Goal: Communication & Community: Participate in discussion

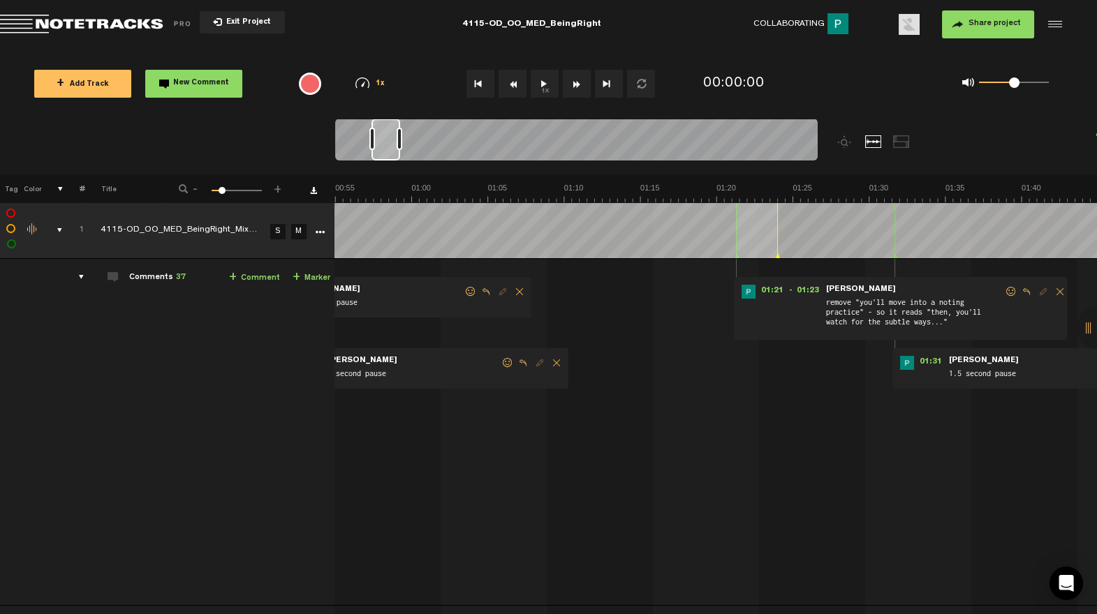
scroll to position [0, 1257]
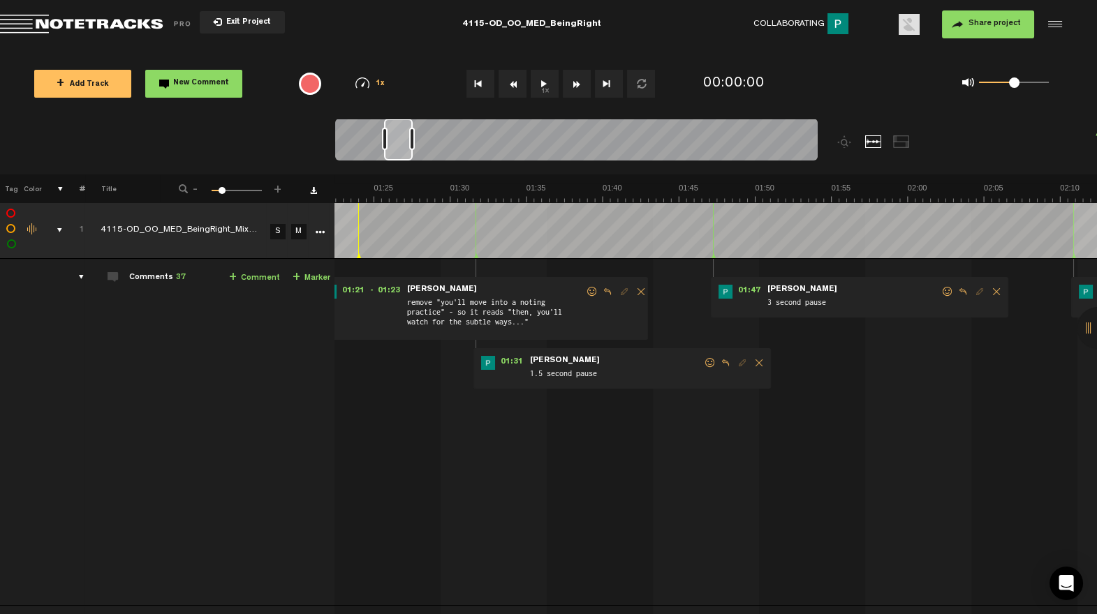
click at [415, 142] on div at bounding box center [412, 139] width 6 height 22
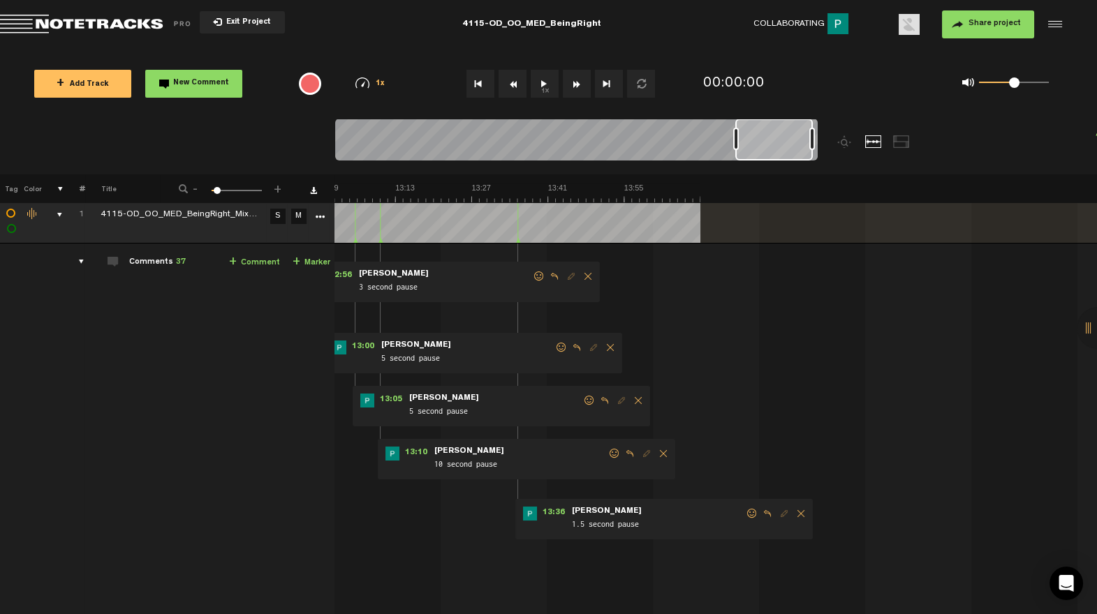
scroll to position [0, 10]
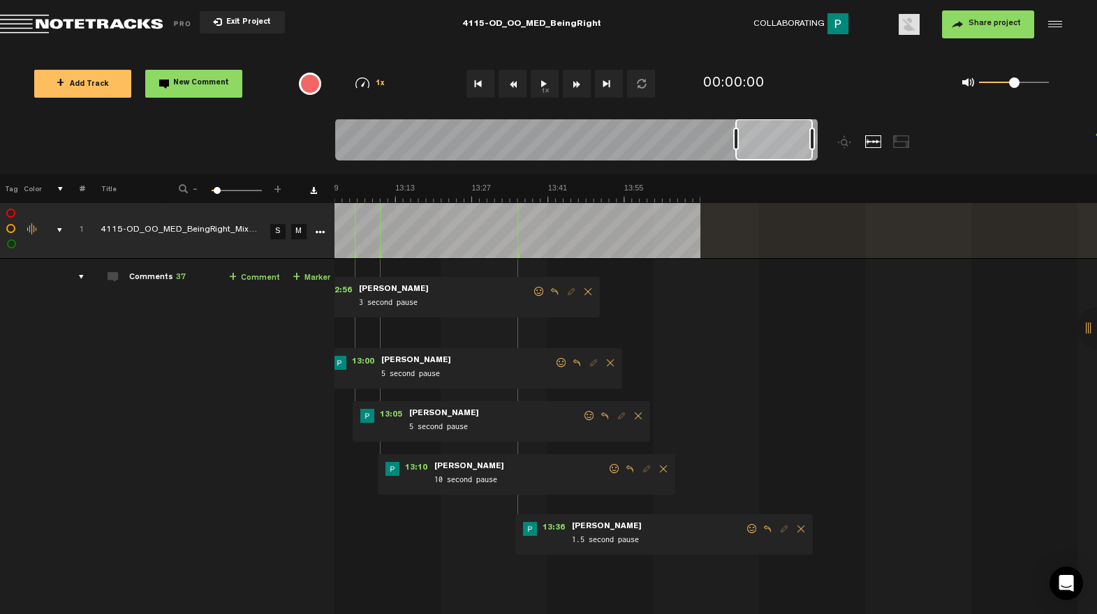
click at [737, 521] on div "13:36 - • [PERSON_NAME]: "1.5 second pause" [PERSON_NAME] 1.5 second pause" at bounding box center [663, 535] width 297 height 40
click at [745, 530] on span at bounding box center [752, 529] width 14 height 10
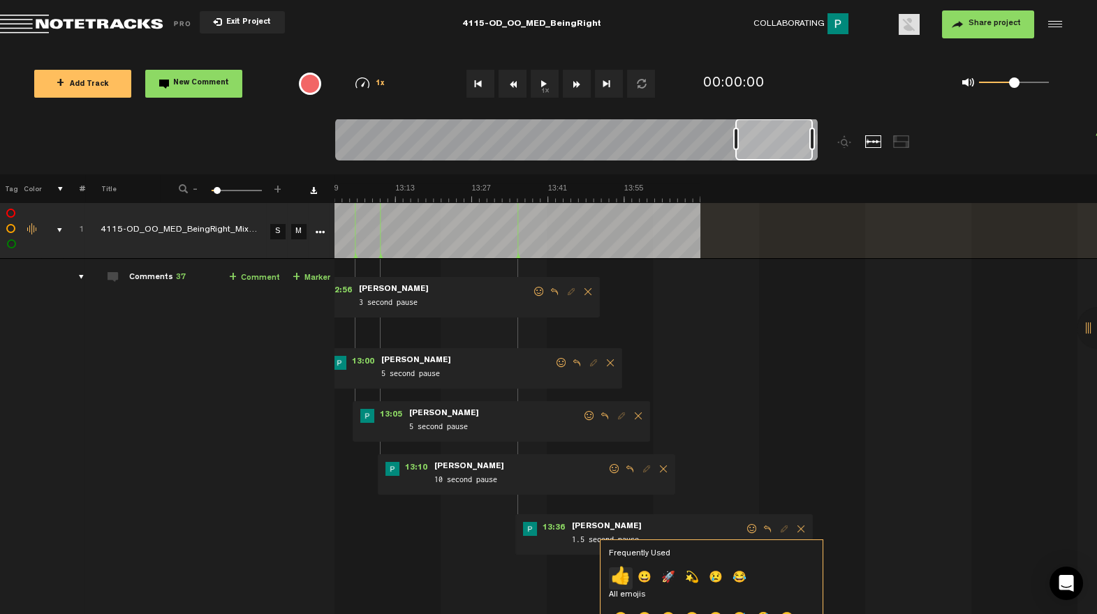
click at [619, 575] on p "👍" at bounding box center [621, 579] width 24 height 22
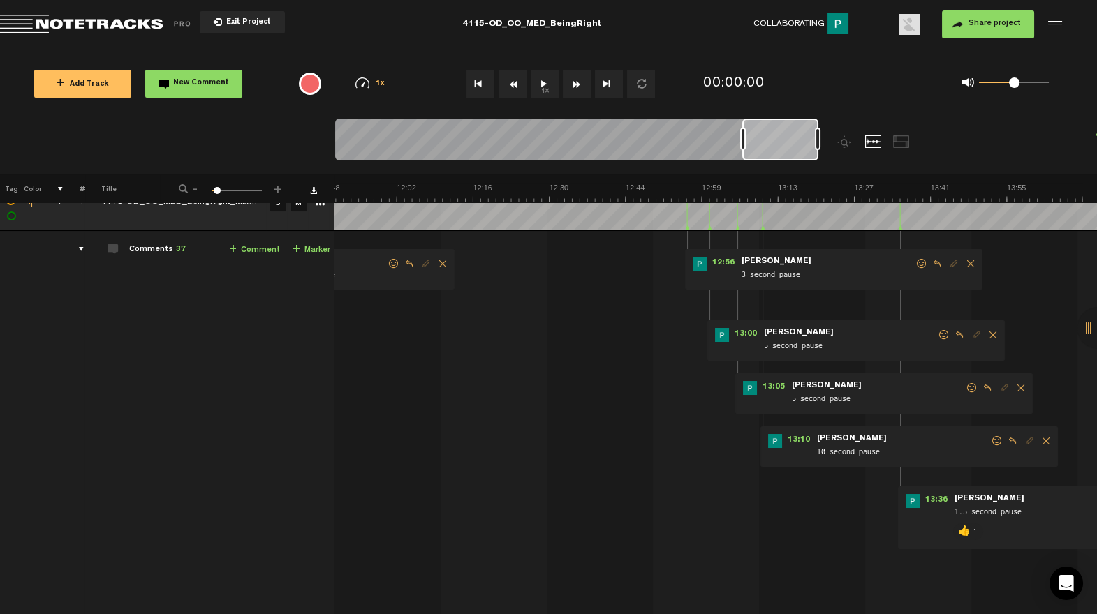
scroll to position [0, 3839]
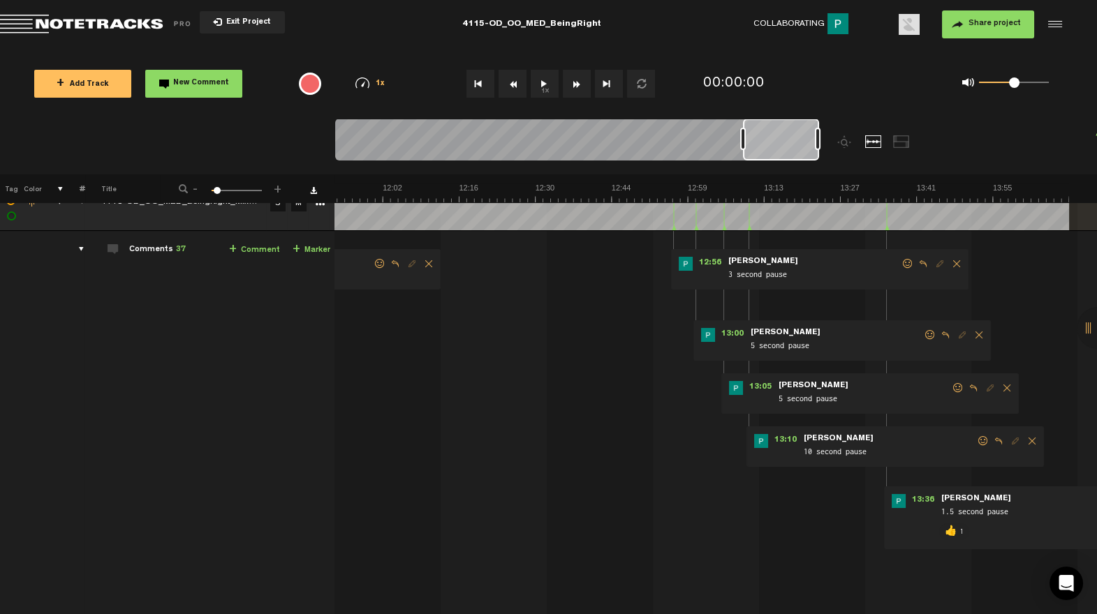
drag, startPoint x: 781, startPoint y: 147, endPoint x: 801, endPoint y: 151, distance: 20.7
click at [801, 151] on div at bounding box center [781, 140] width 76 height 42
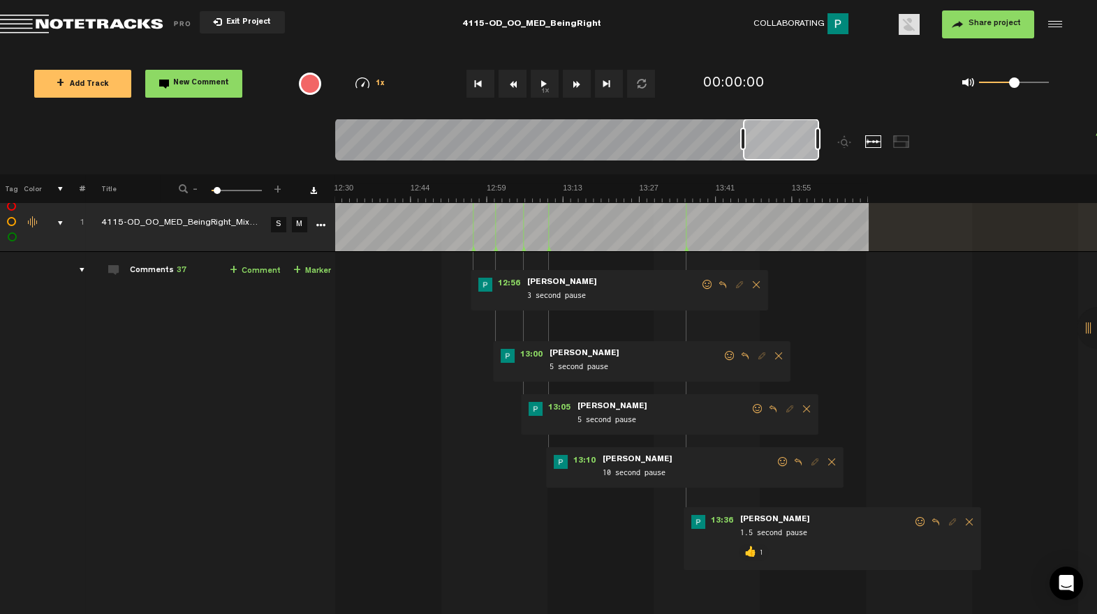
scroll to position [3, 0]
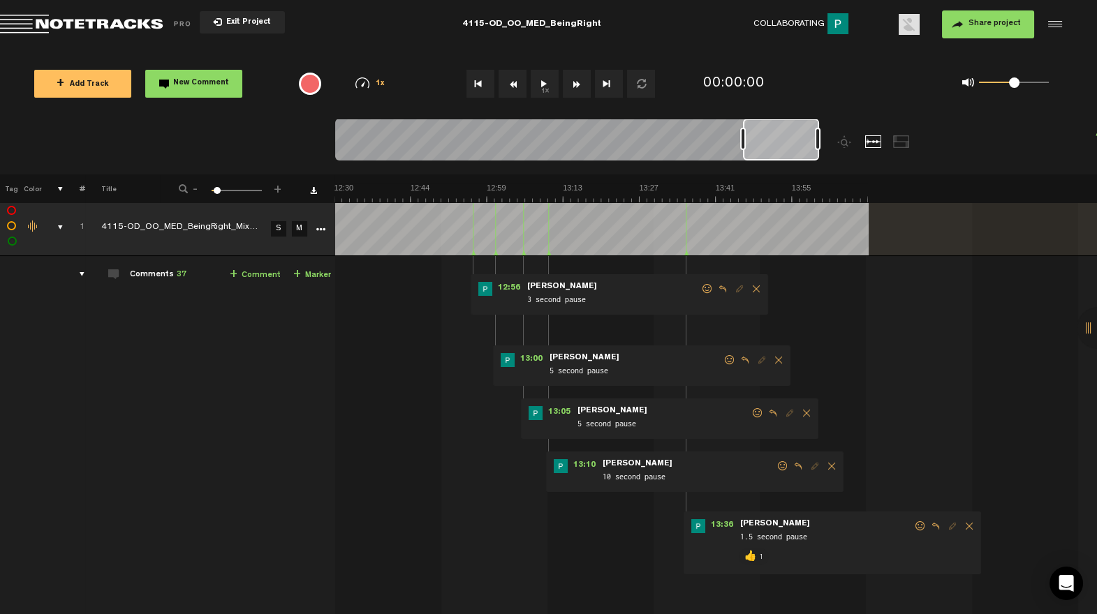
click at [780, 465] on span at bounding box center [783, 466] width 14 height 10
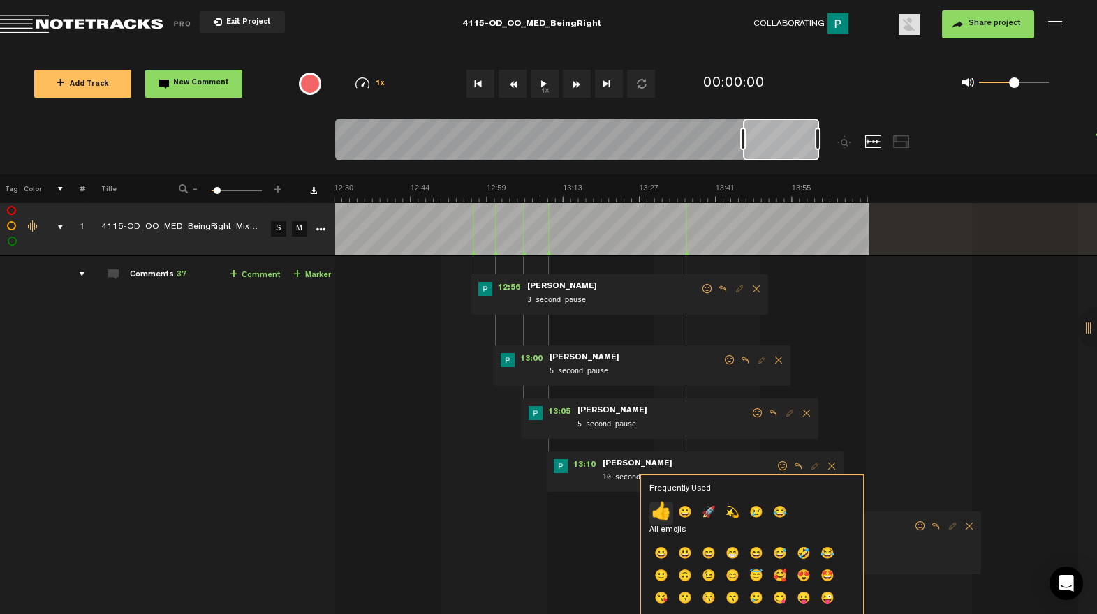
click at [652, 513] on p "👍" at bounding box center [661, 514] width 24 height 22
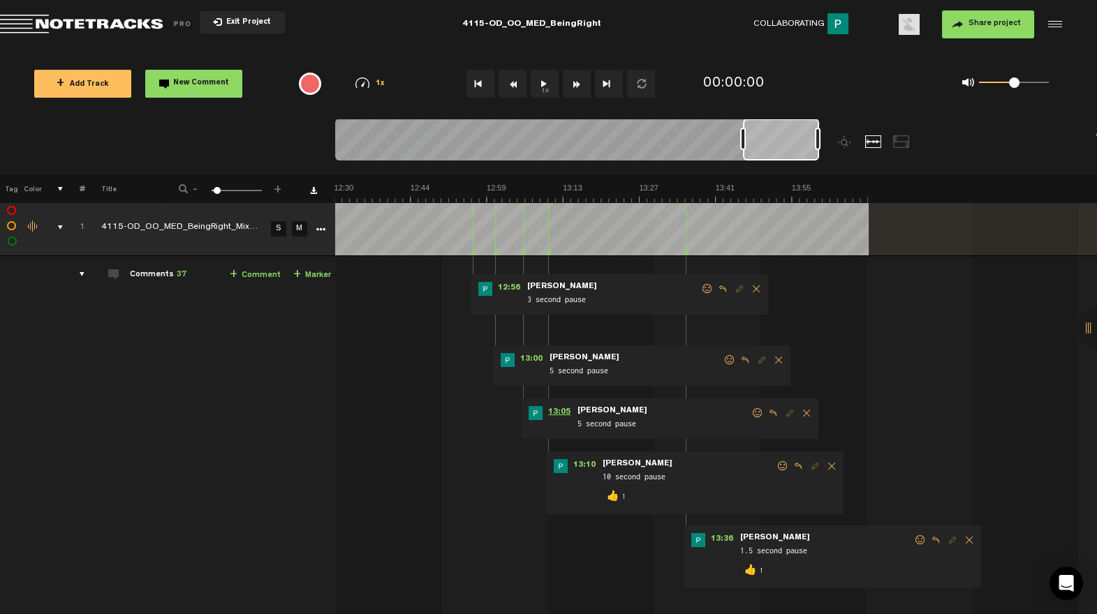
click at [555, 413] on span "13:05" at bounding box center [559, 413] width 34 height 14
click at [757, 413] on span at bounding box center [757, 413] width 14 height 10
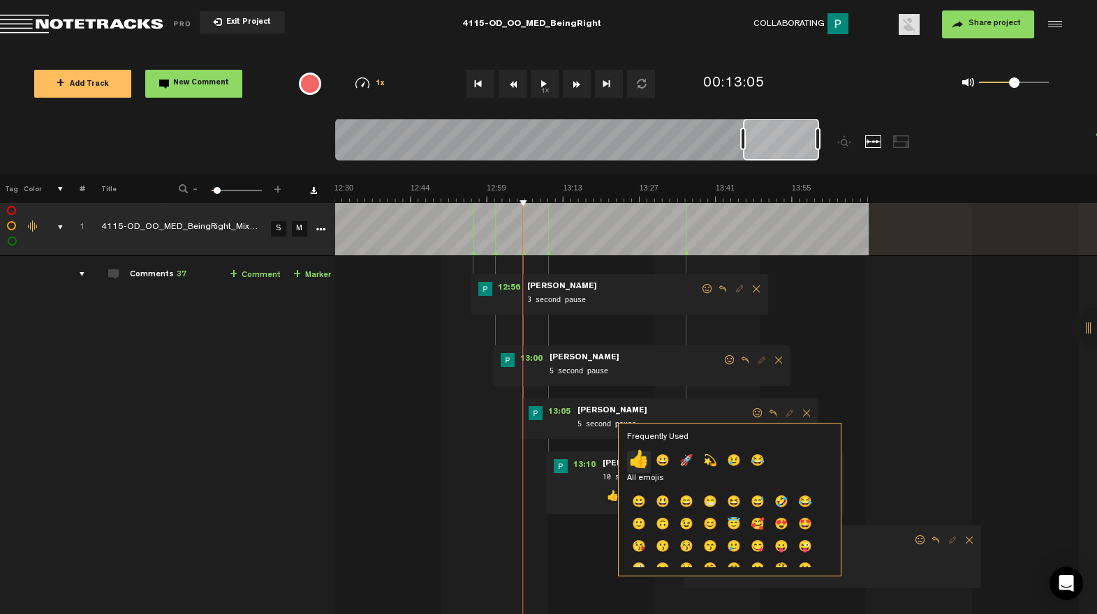
click at [641, 457] on p "👍" at bounding box center [639, 462] width 24 height 22
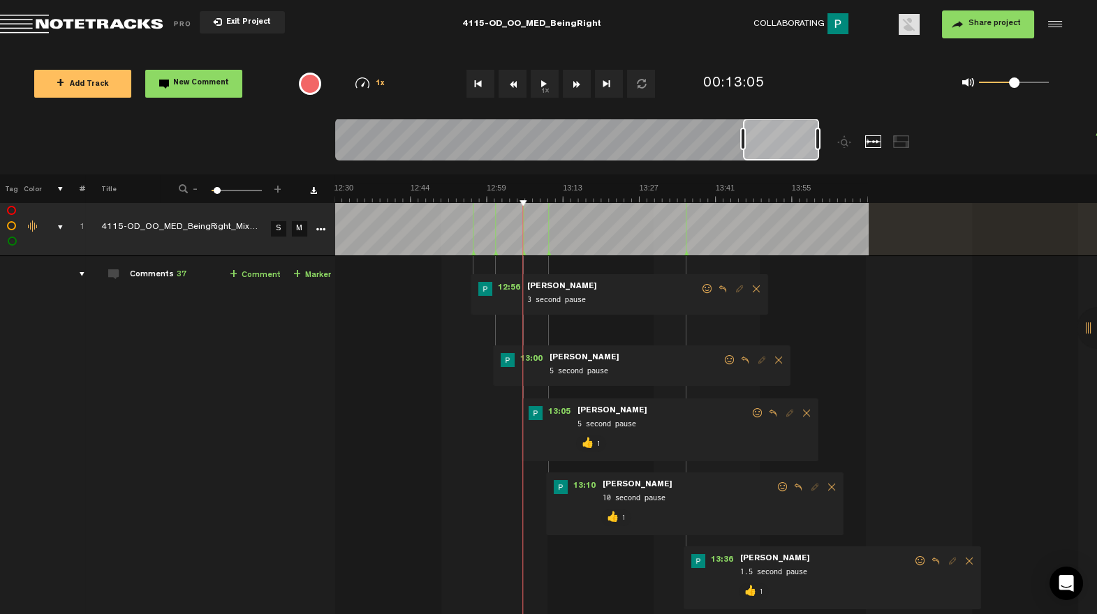
click at [726, 361] on span at bounding box center [730, 360] width 14 height 10
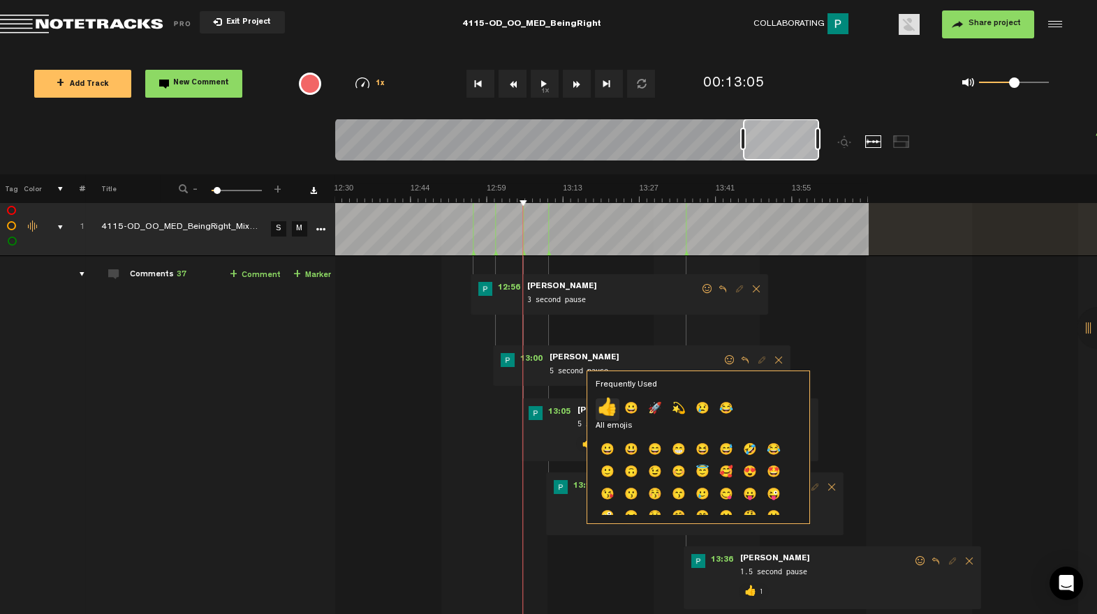
click at [604, 407] on p "👍" at bounding box center [607, 410] width 24 height 22
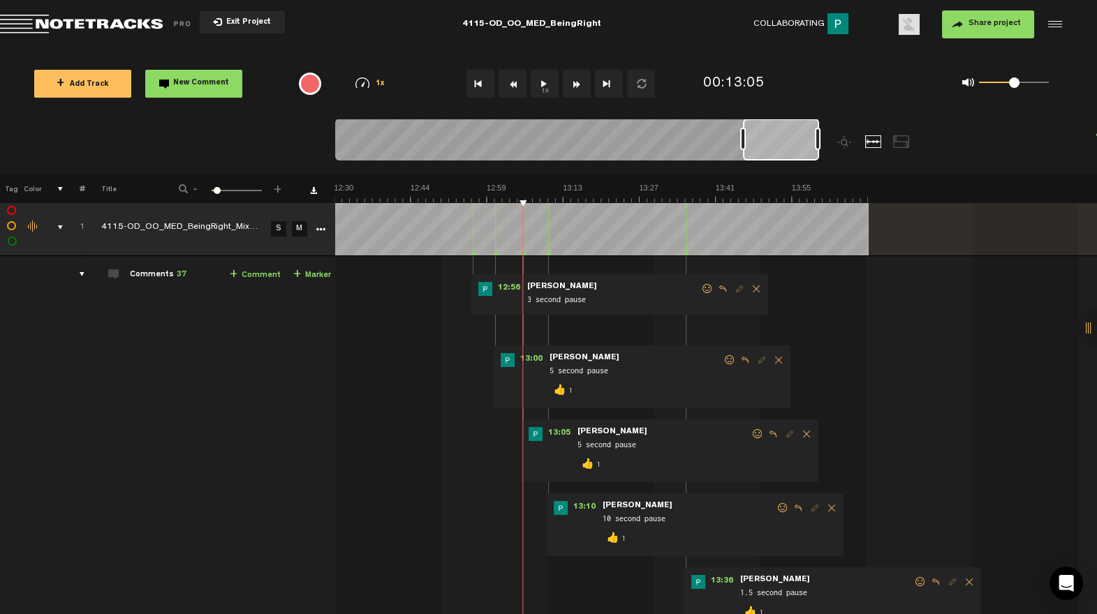
click at [707, 288] on span at bounding box center [707, 289] width 14 height 10
click at [704, 292] on span at bounding box center [707, 289] width 14 height 10
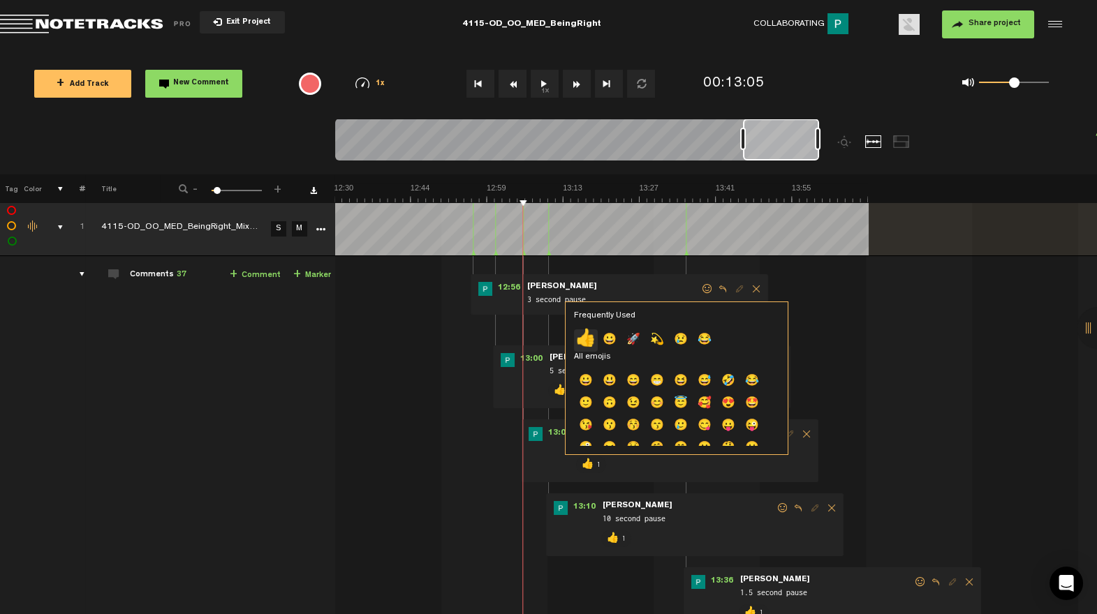
click at [591, 336] on p "👍" at bounding box center [586, 341] width 24 height 22
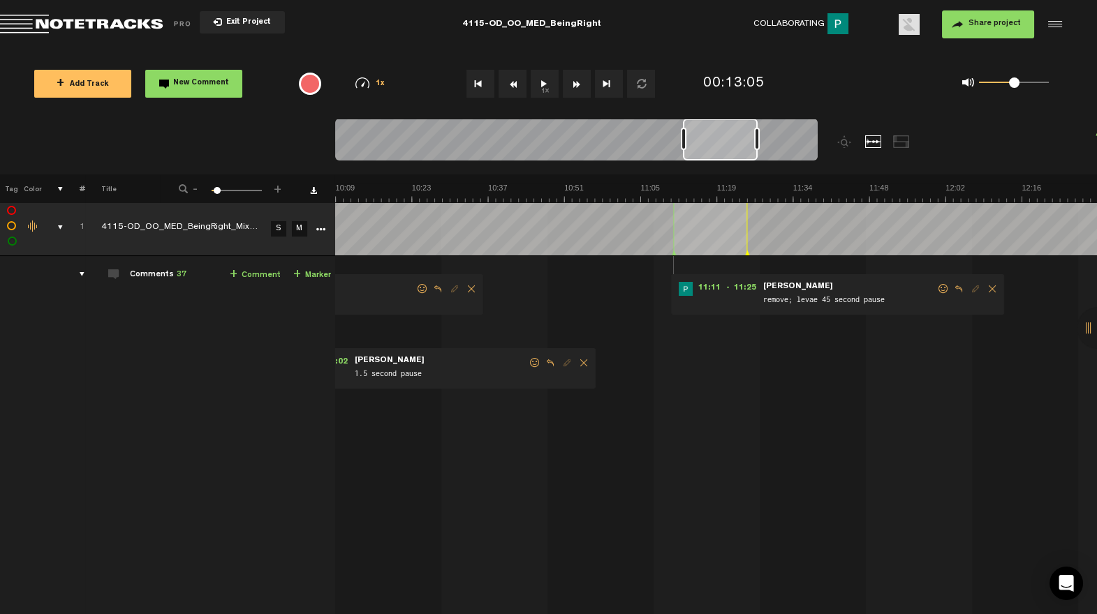
scroll to position [0, 3270]
drag, startPoint x: 783, startPoint y: 146, endPoint x: 723, endPoint y: 163, distance: 62.5
click at [723, 163] on div at bounding box center [576, 142] width 482 height 47
click at [943, 290] on span at bounding box center [950, 289] width 14 height 10
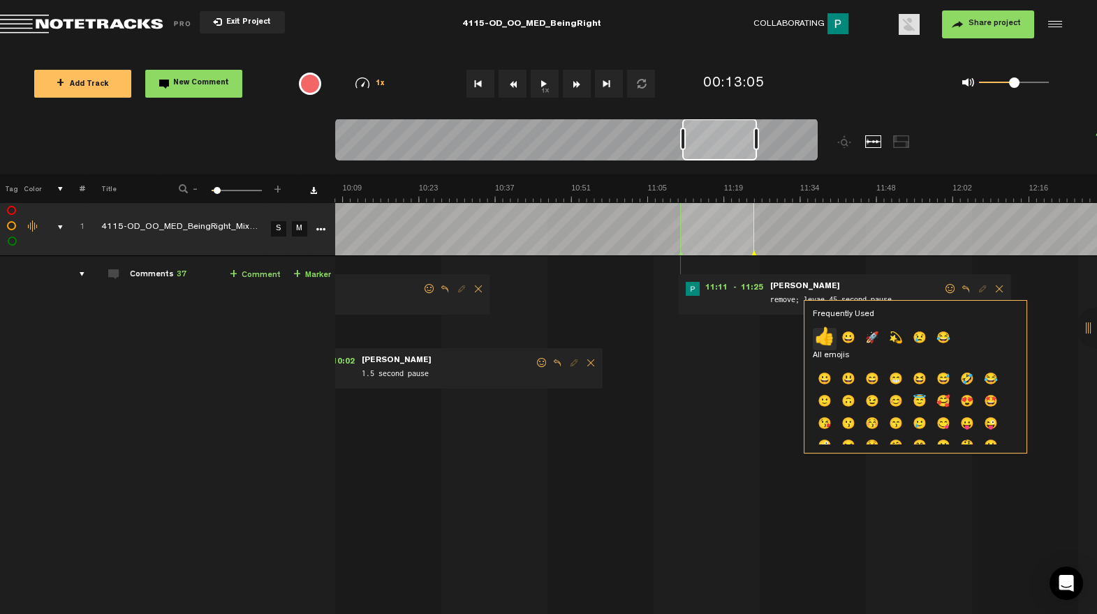
click at [826, 344] on p "👍" at bounding box center [825, 339] width 24 height 22
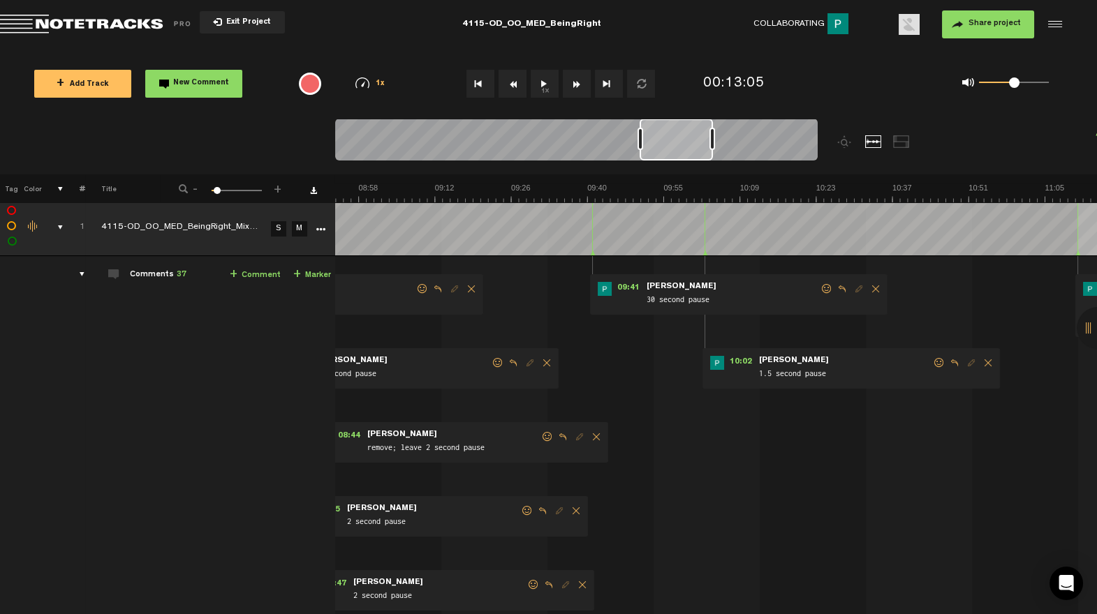
scroll to position [0, 2866]
drag, startPoint x: 733, startPoint y: 154, endPoint x: 690, endPoint y: 156, distance: 43.4
click at [690, 156] on div at bounding box center [675, 140] width 73 height 42
click at [942, 360] on span at bounding box center [946, 363] width 14 height 10
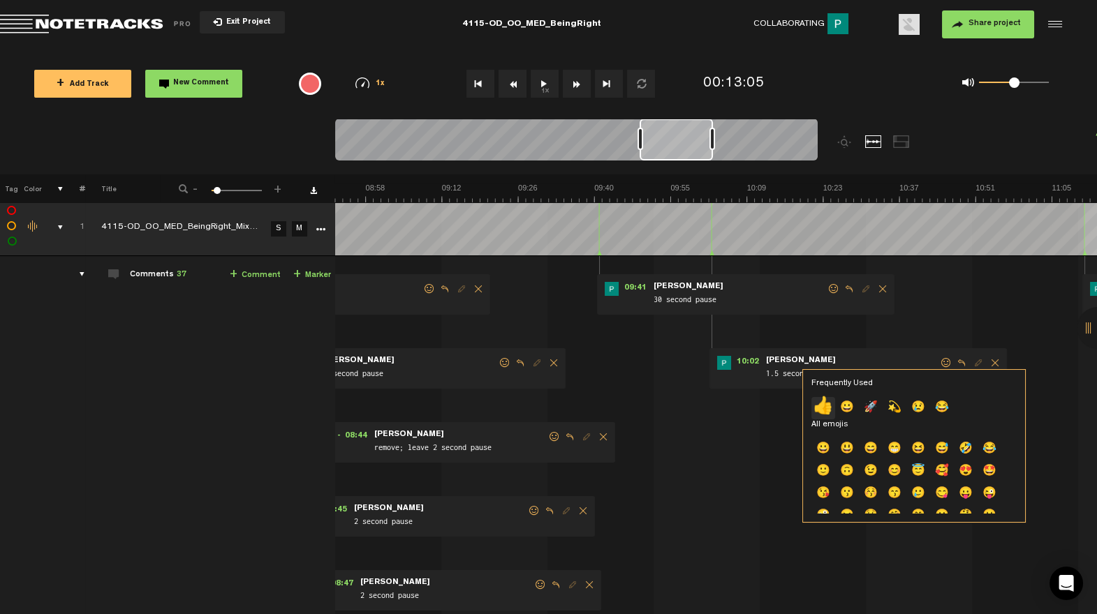
click at [824, 406] on p "👍" at bounding box center [823, 408] width 24 height 22
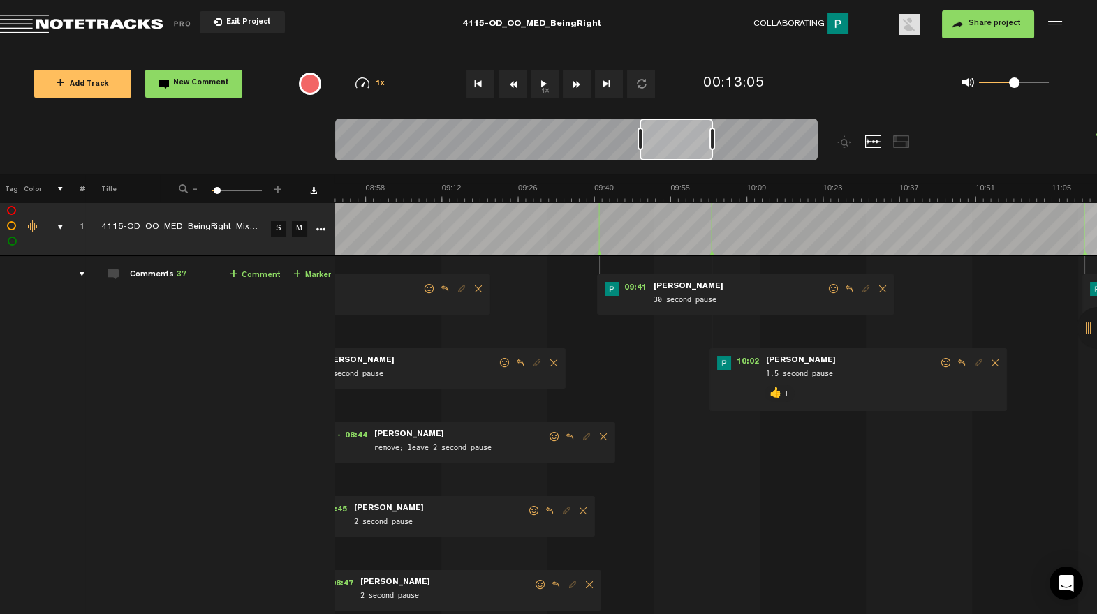
click at [831, 288] on span at bounding box center [834, 289] width 14 height 10
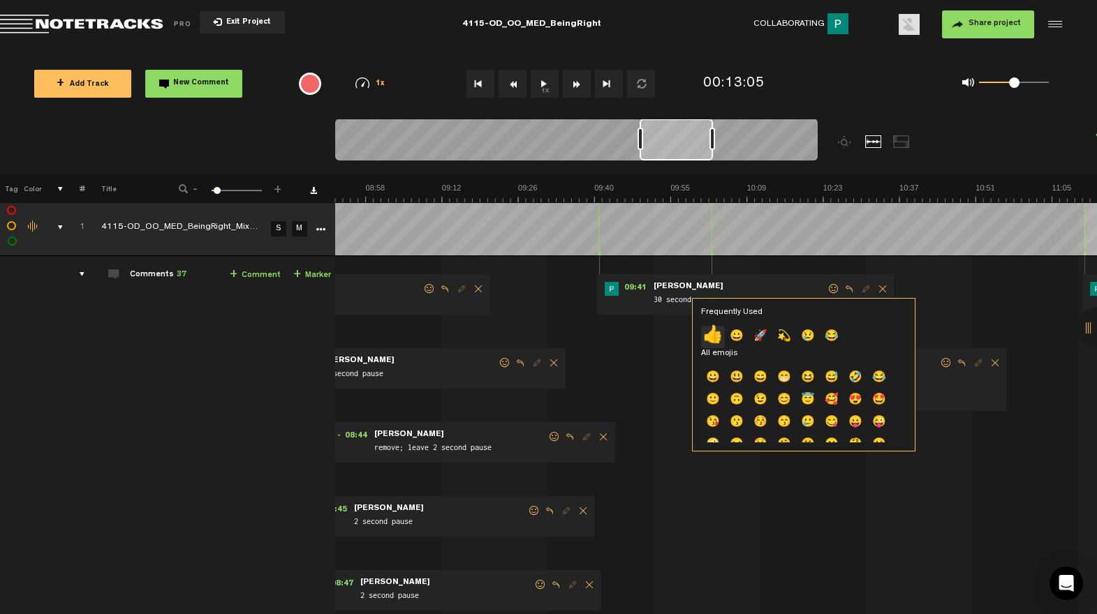
click at [713, 332] on p "👍" at bounding box center [713, 337] width 24 height 22
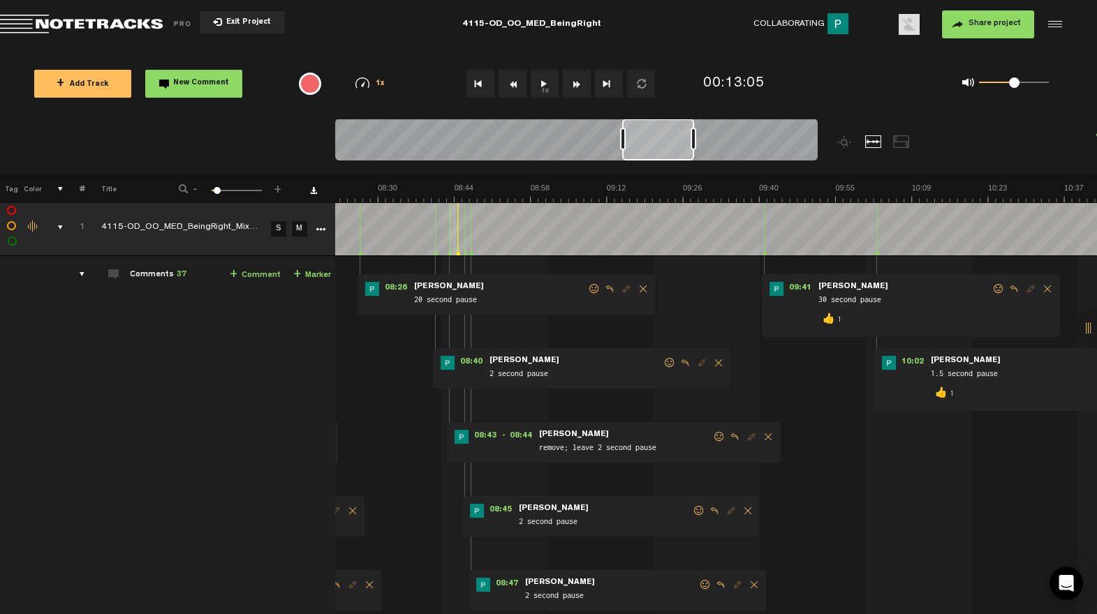
scroll to position [0, 2660]
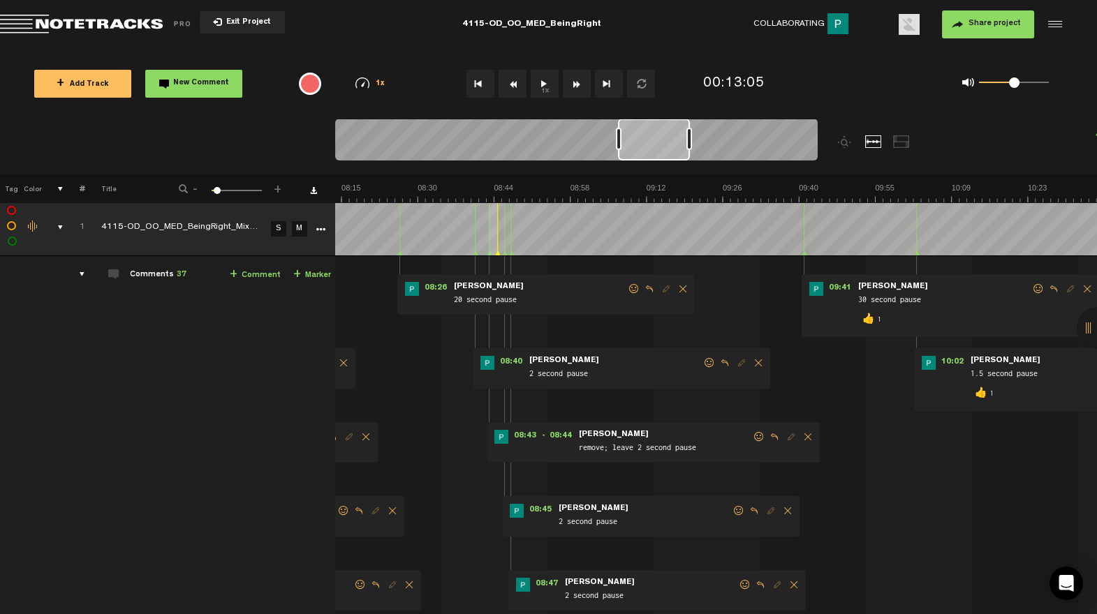
drag, startPoint x: 686, startPoint y: 148, endPoint x: 665, endPoint y: 149, distance: 21.7
click at [665, 149] on div at bounding box center [654, 140] width 72 height 42
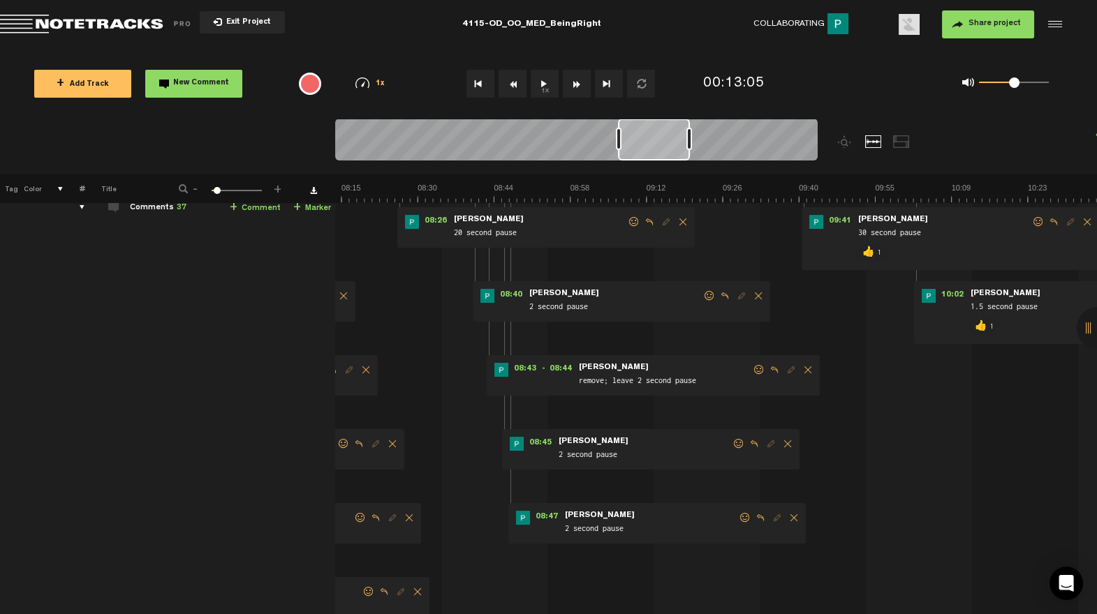
scroll to position [50, 0]
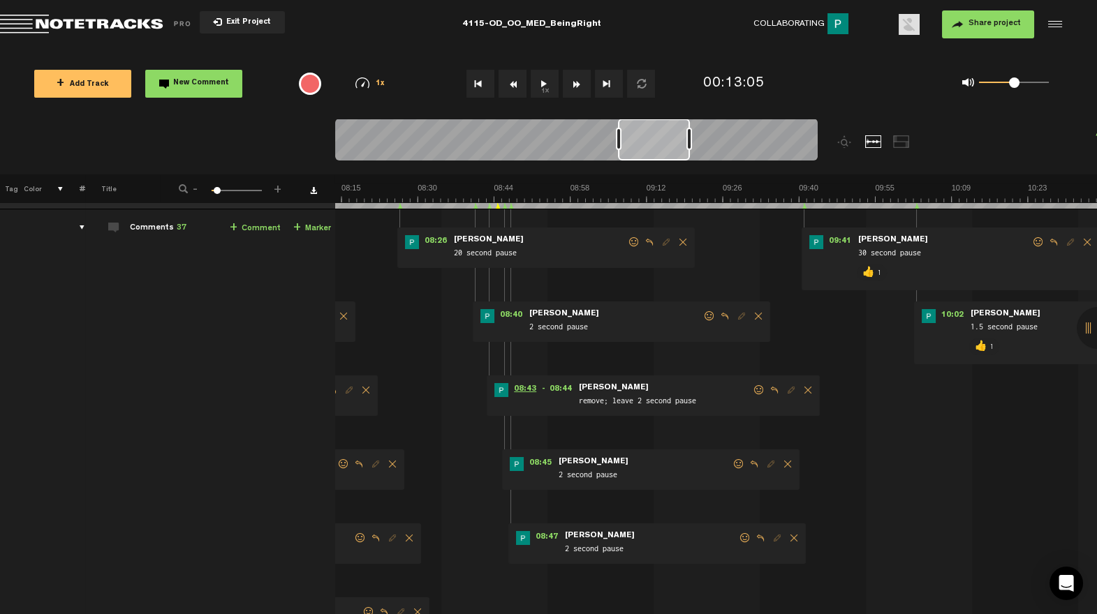
click at [512, 394] on span "08:43" at bounding box center [525, 390] width 34 height 14
click at [761, 386] on span at bounding box center [759, 390] width 14 height 10
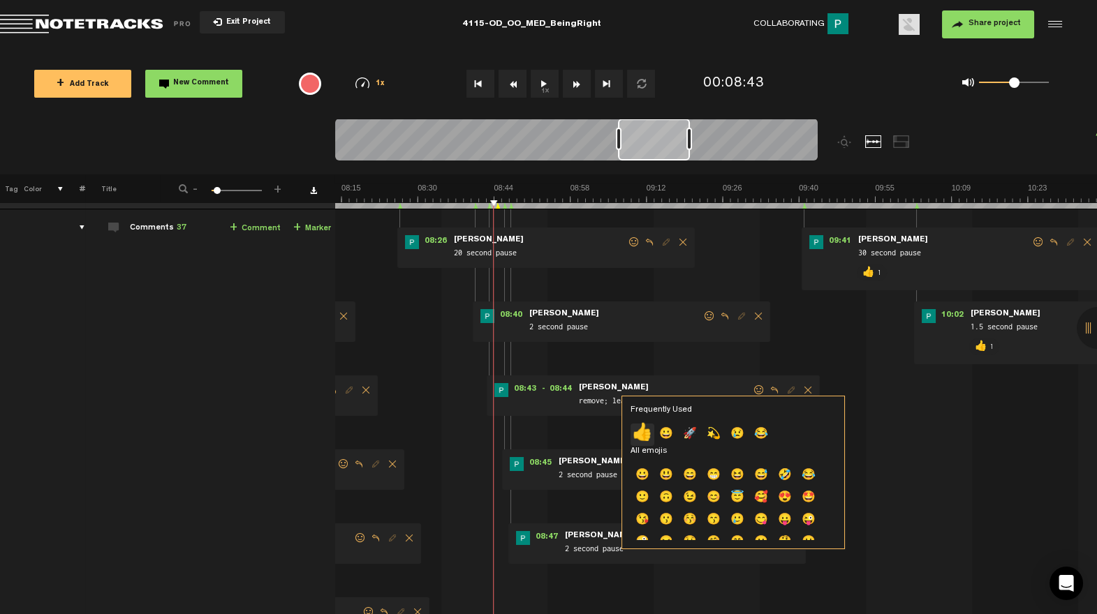
click at [641, 429] on p "👍" at bounding box center [642, 435] width 24 height 22
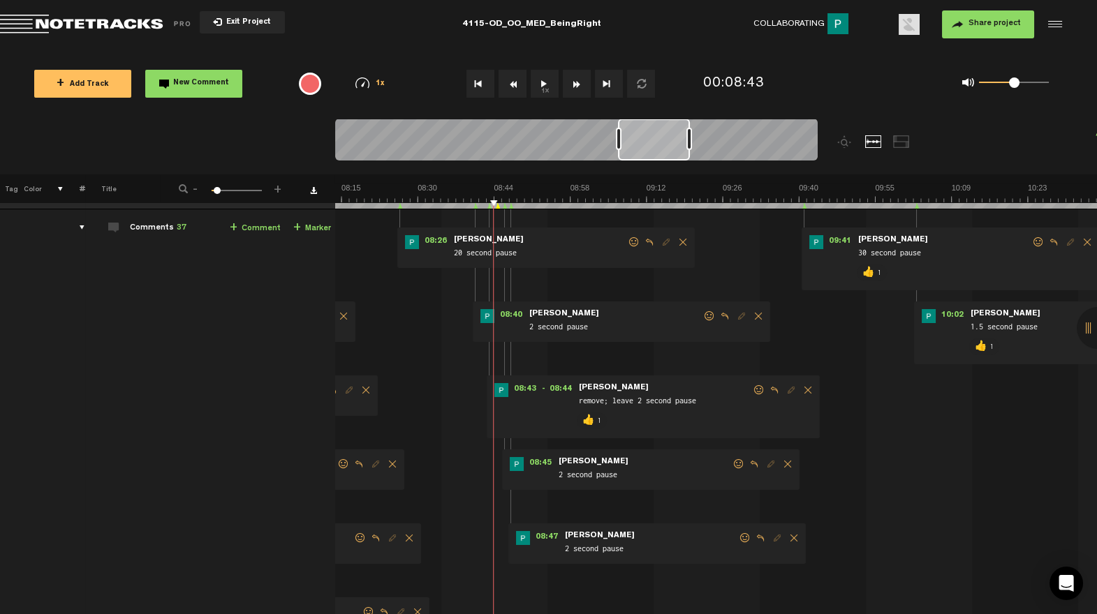
click at [545, 529] on div "08:47 - • [PERSON_NAME]: "2 second pause" [PERSON_NAME] 2 second pause" at bounding box center [656, 544] width 297 height 40
click at [547, 540] on span "08:47" at bounding box center [547, 538] width 34 height 14
click at [742, 537] on span at bounding box center [745, 538] width 14 height 10
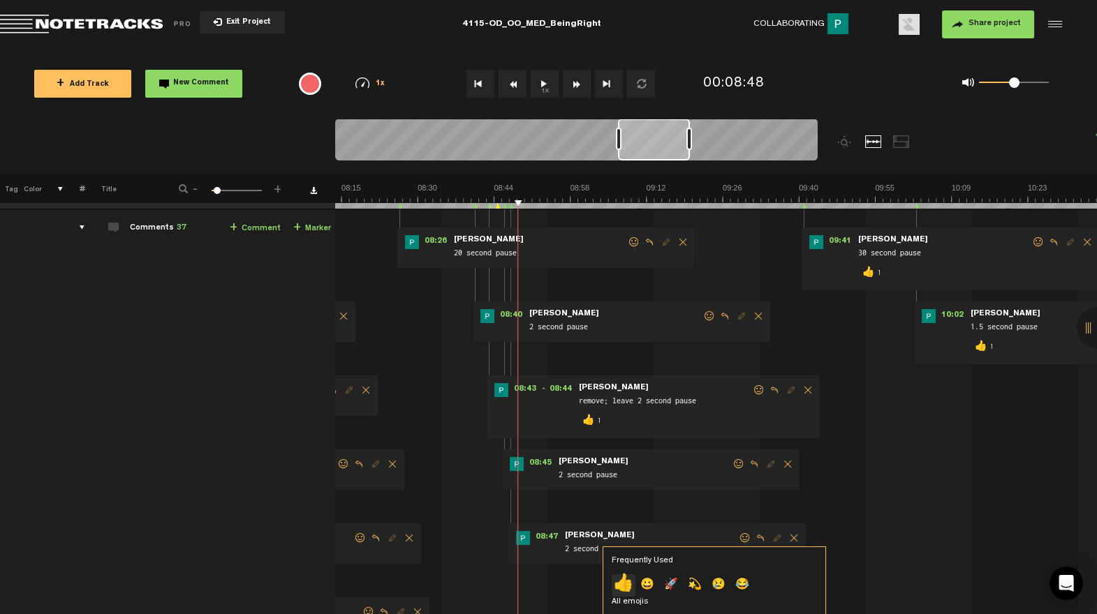
click at [627, 579] on p "👍" at bounding box center [624, 586] width 24 height 22
click at [741, 462] on span at bounding box center [739, 464] width 14 height 10
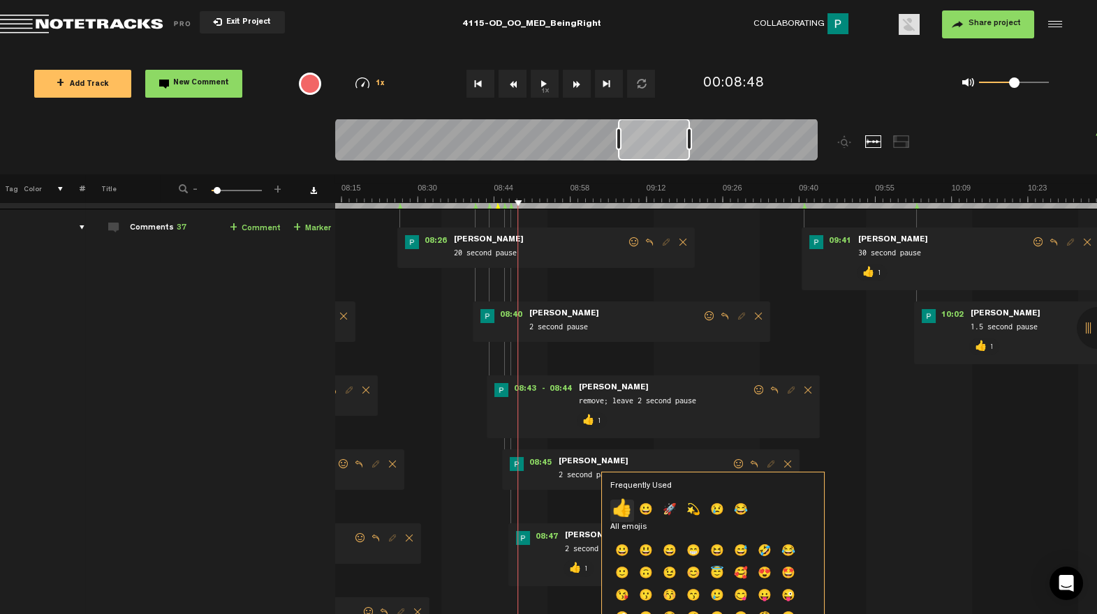
click at [621, 512] on p "👍" at bounding box center [622, 511] width 24 height 22
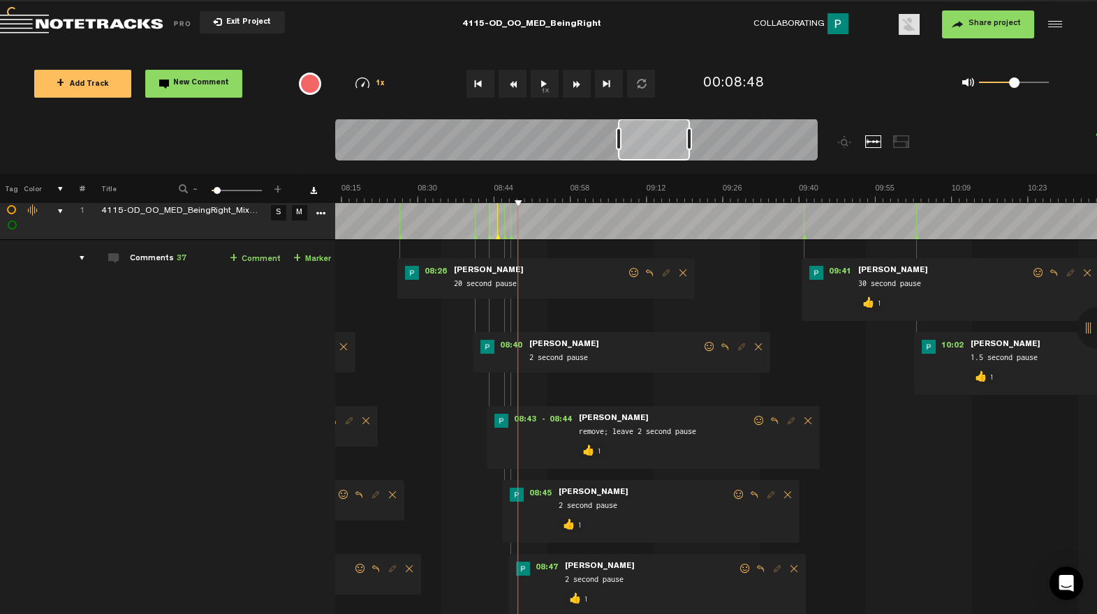
scroll to position [0, 0]
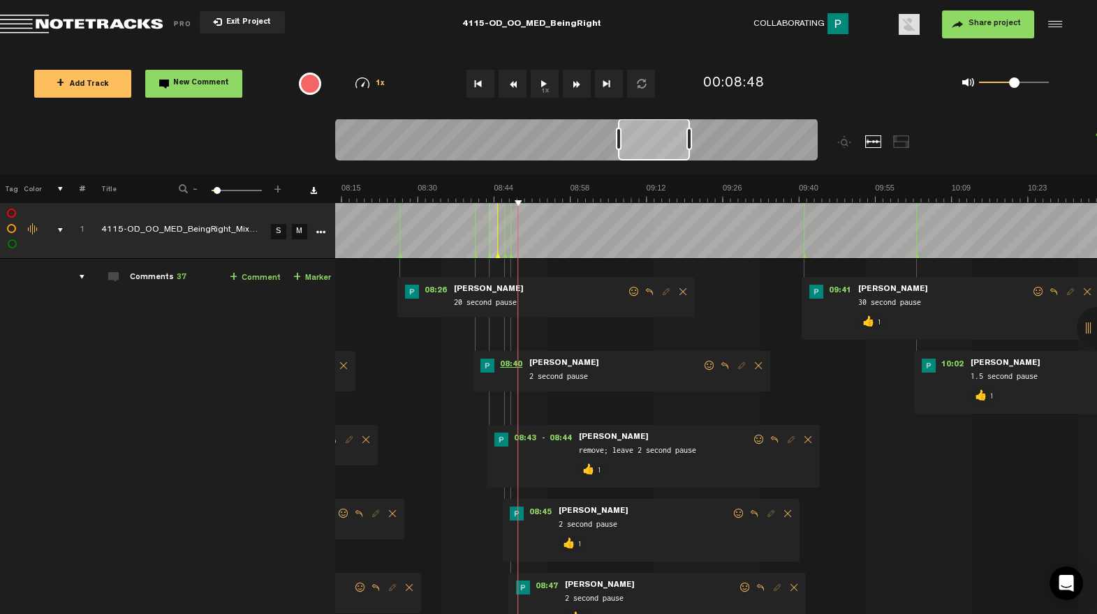
click at [512, 365] on span "08:40" at bounding box center [511, 366] width 34 height 14
click at [709, 363] on span at bounding box center [709, 366] width 14 height 10
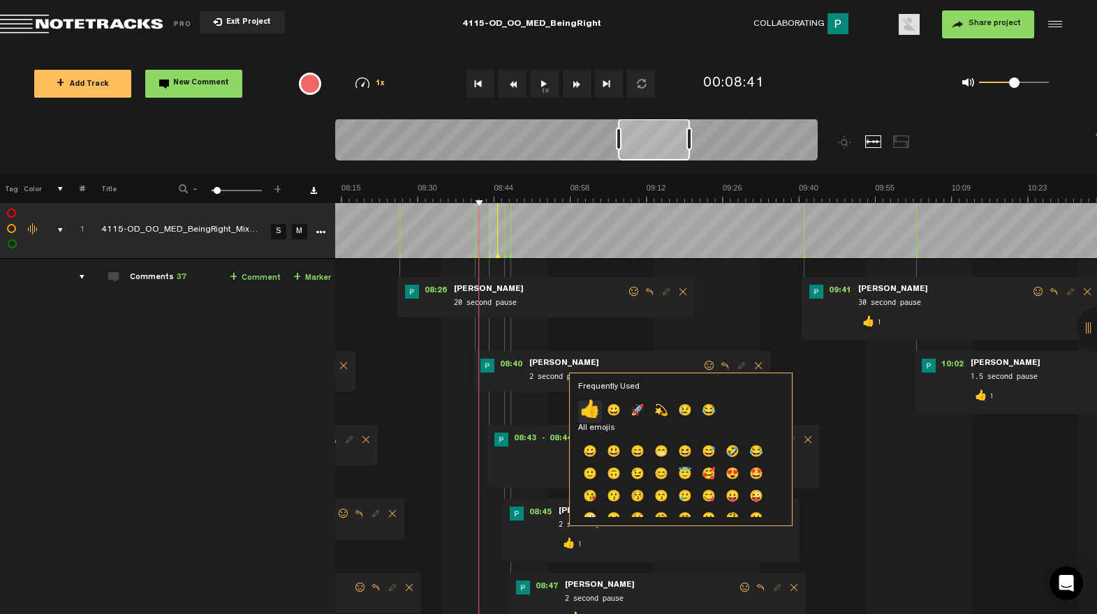
click at [593, 408] on p "👍" at bounding box center [590, 412] width 24 height 22
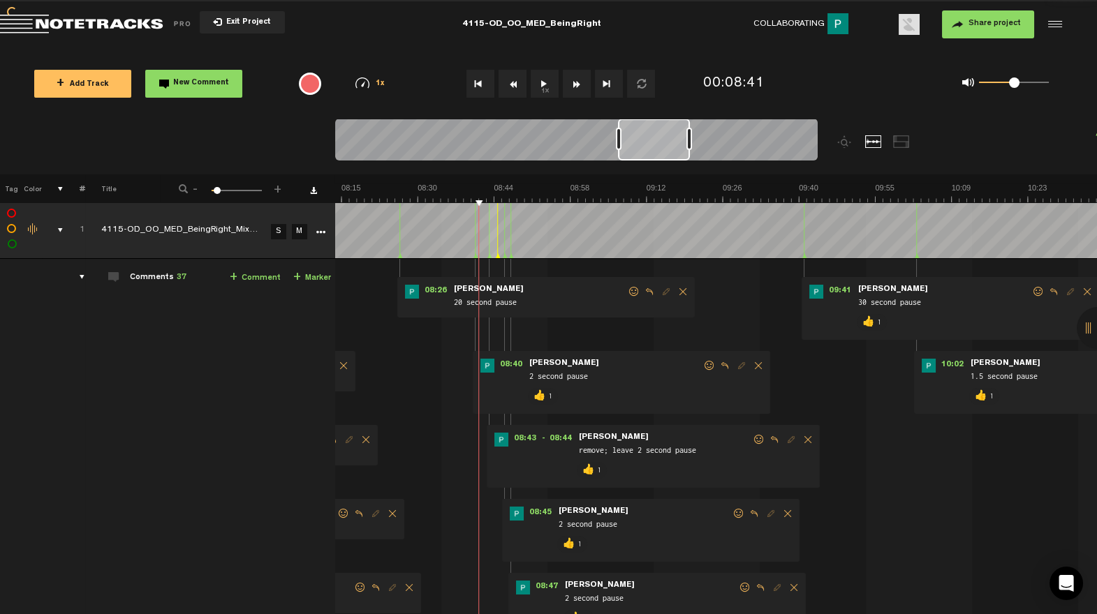
click at [630, 291] on span at bounding box center [634, 292] width 14 height 10
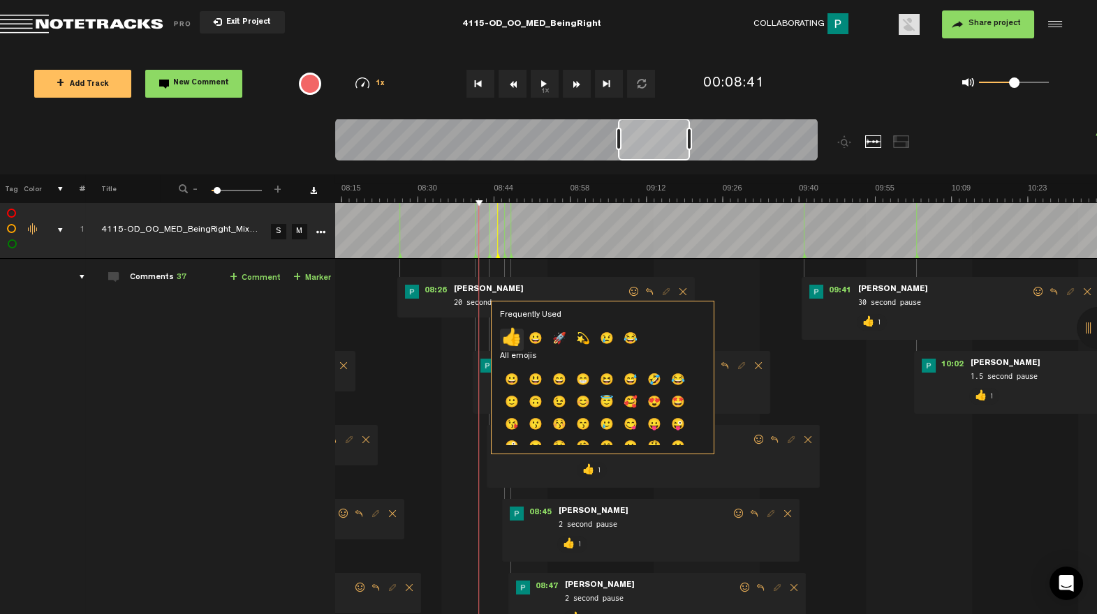
click at [507, 337] on p "👍" at bounding box center [512, 340] width 24 height 22
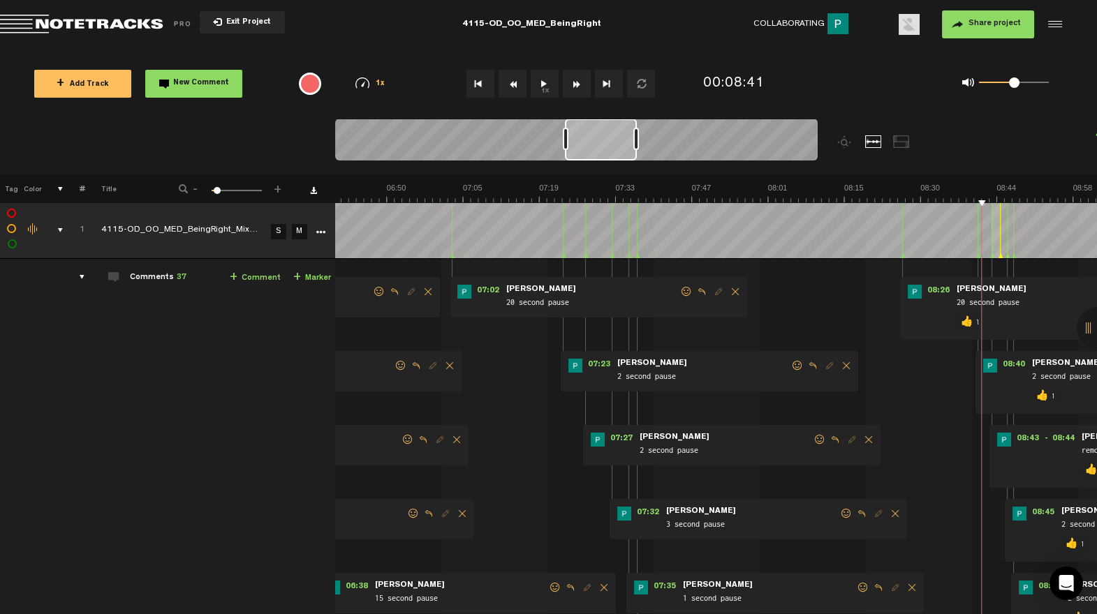
scroll to position [0, 2158]
click at [686, 291] on span at bounding box center [686, 292] width 14 height 10
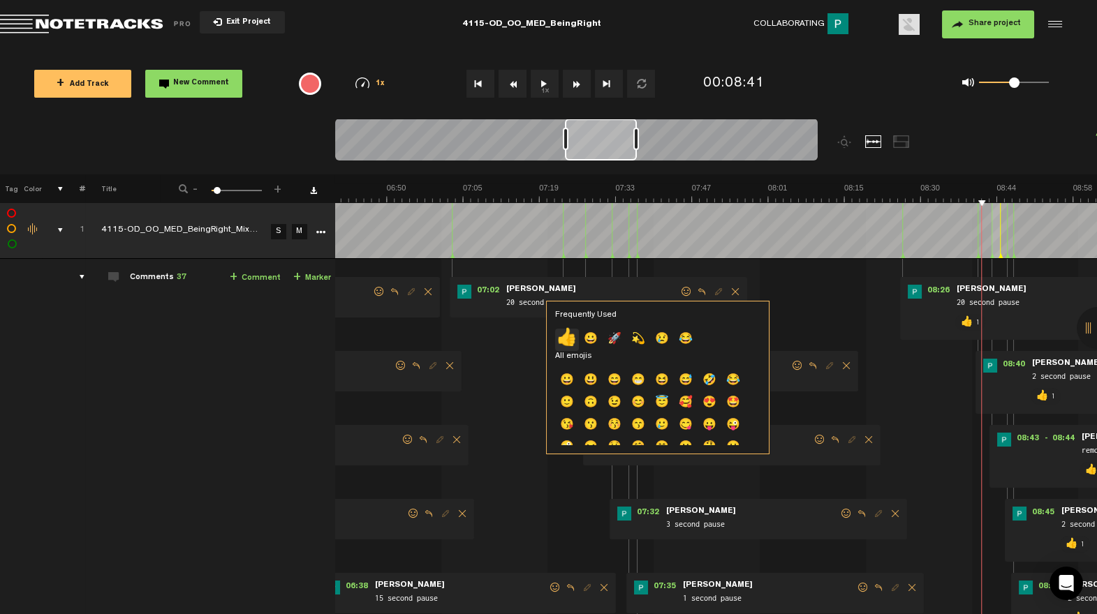
click at [563, 336] on p "👍" at bounding box center [567, 340] width 24 height 22
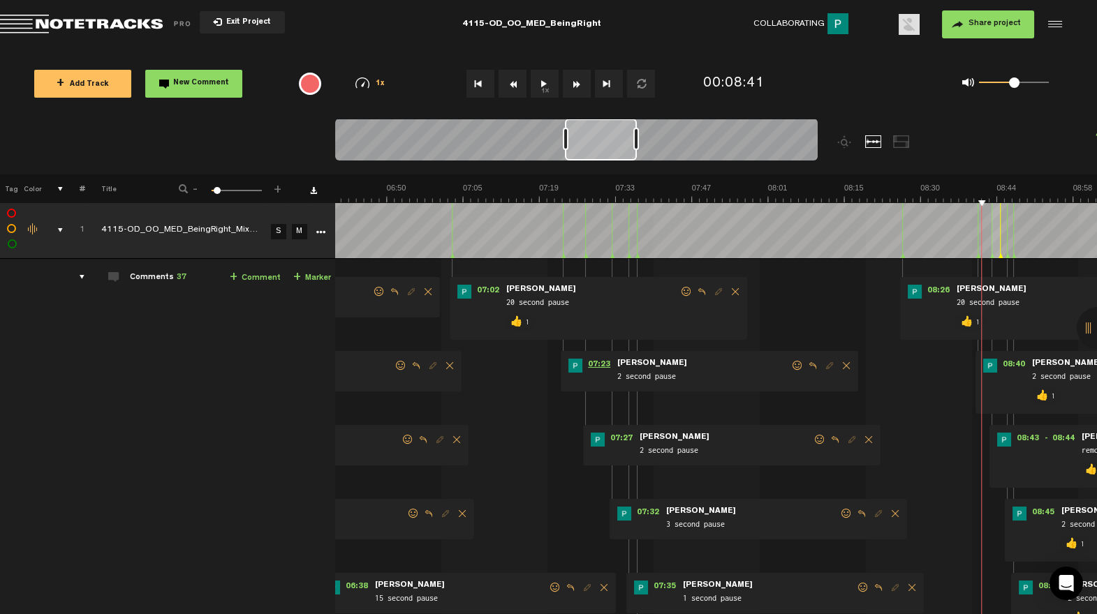
click at [595, 362] on span "07:23" at bounding box center [599, 366] width 34 height 14
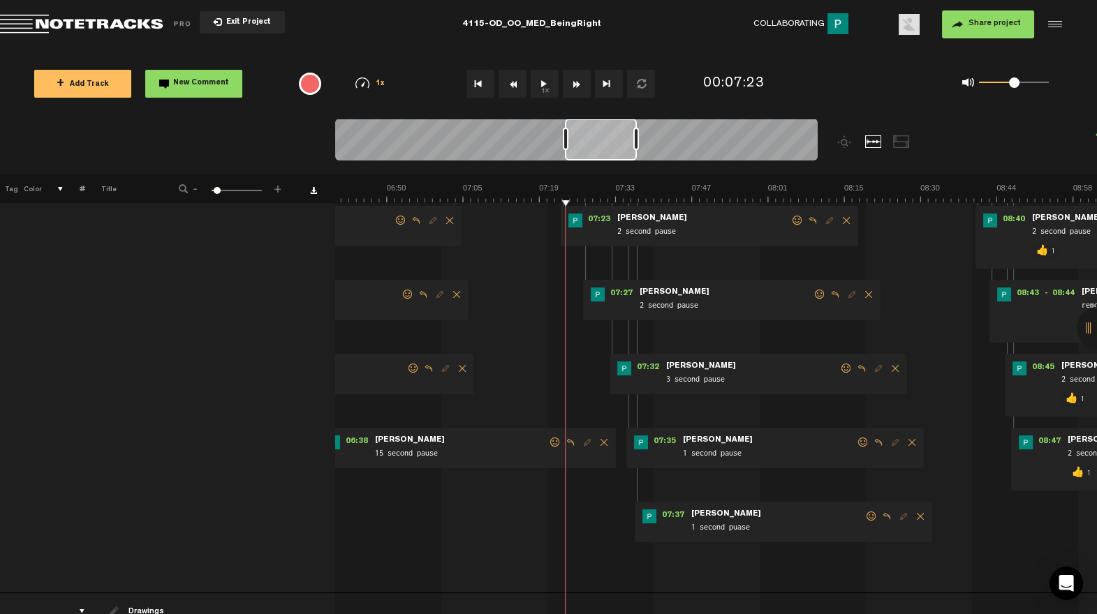
scroll to position [209, 0]
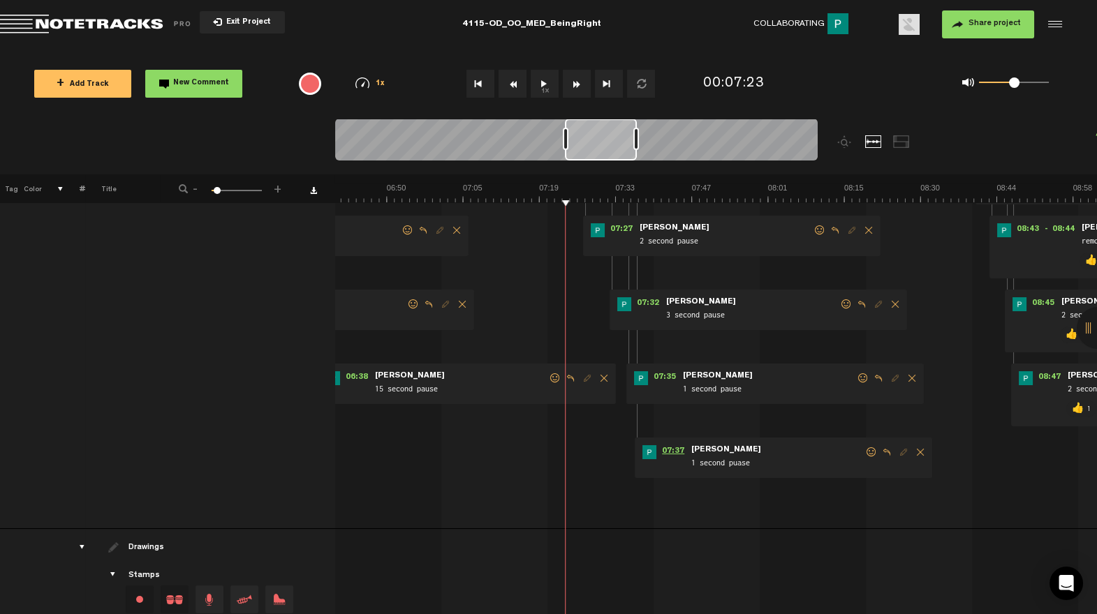
click at [680, 450] on span "07:37" at bounding box center [673, 452] width 34 height 14
click at [868, 453] on span at bounding box center [871, 452] width 14 height 10
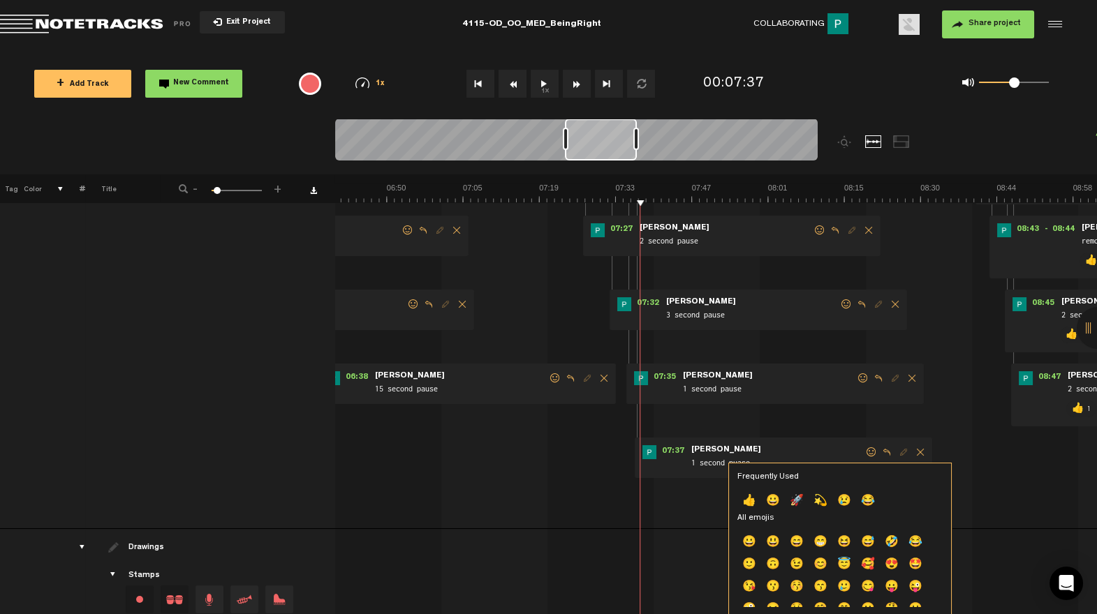
click at [753, 489] on div "Frequently Used 👍 😀 🚀 💫 😢 😂 All emojis 😀 😃 😄 😁 😆 😅 🤣 😂 🙂 🙃 😉 😊 😇 🥰 😍 🤩 😘 😗 😚 😙 …" at bounding box center [839, 539] width 205 height 135
click at [753, 493] on p "👍" at bounding box center [749, 502] width 24 height 22
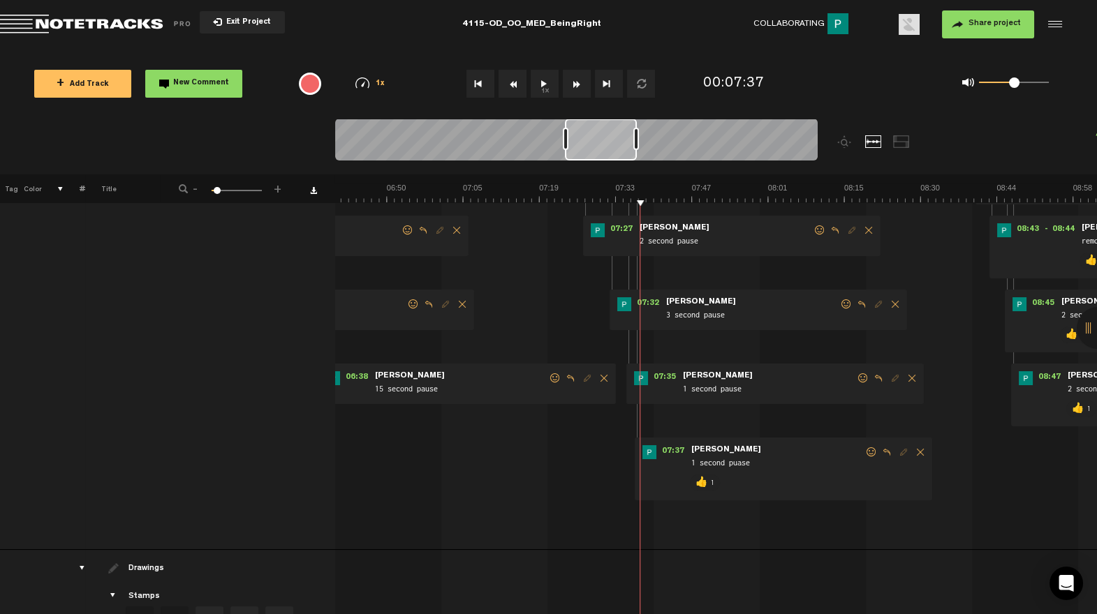
click at [857, 375] on span at bounding box center [863, 378] width 14 height 10
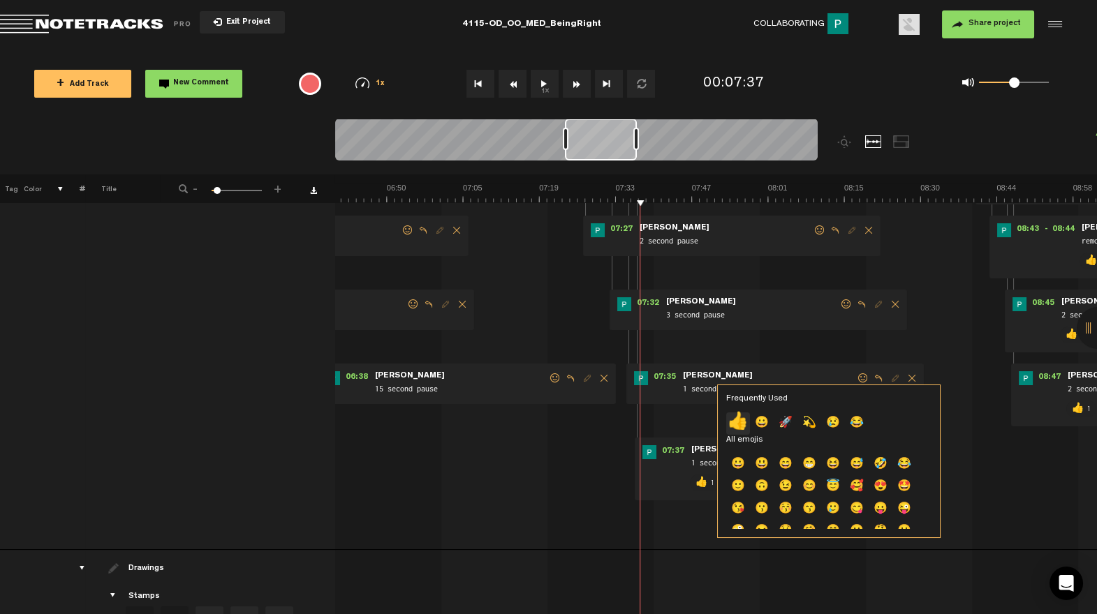
click at [741, 420] on p "👍" at bounding box center [738, 424] width 24 height 22
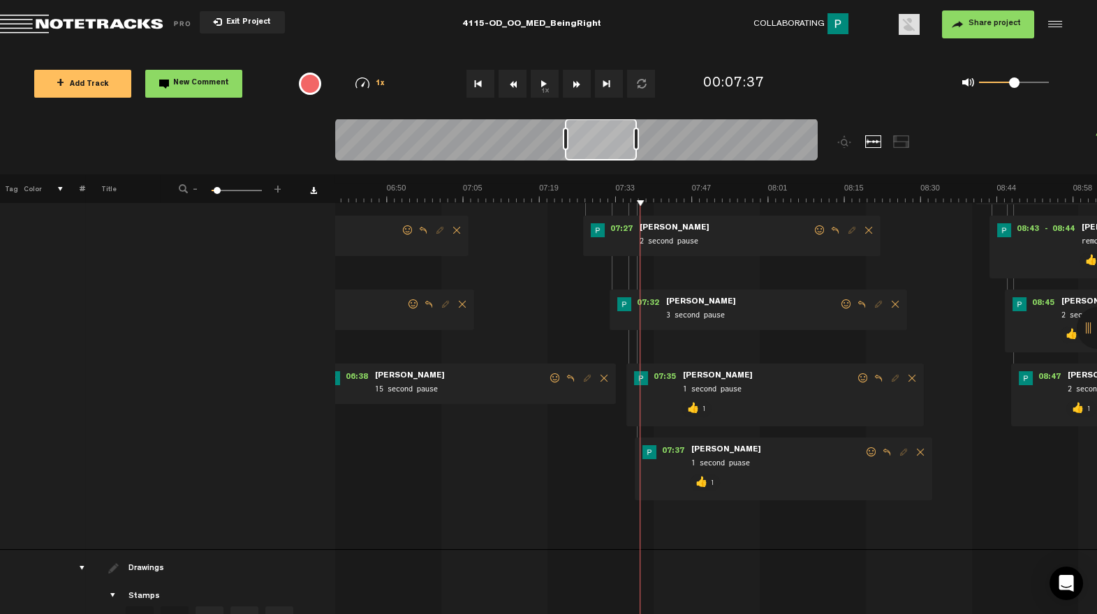
click at [841, 305] on span at bounding box center [846, 304] width 14 height 10
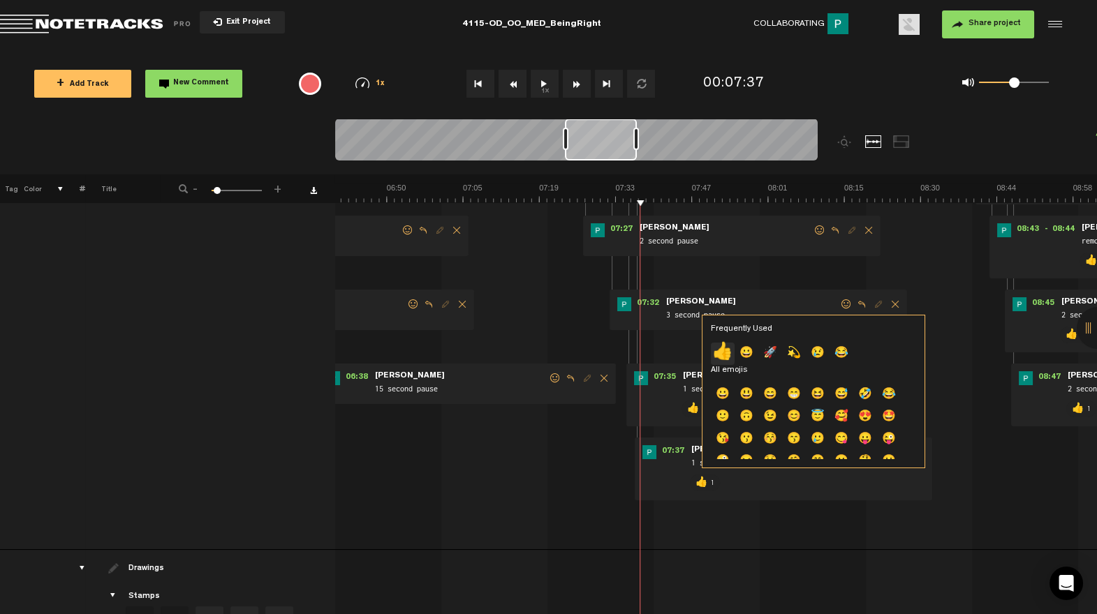
click at [718, 355] on p "👍" at bounding box center [723, 354] width 24 height 22
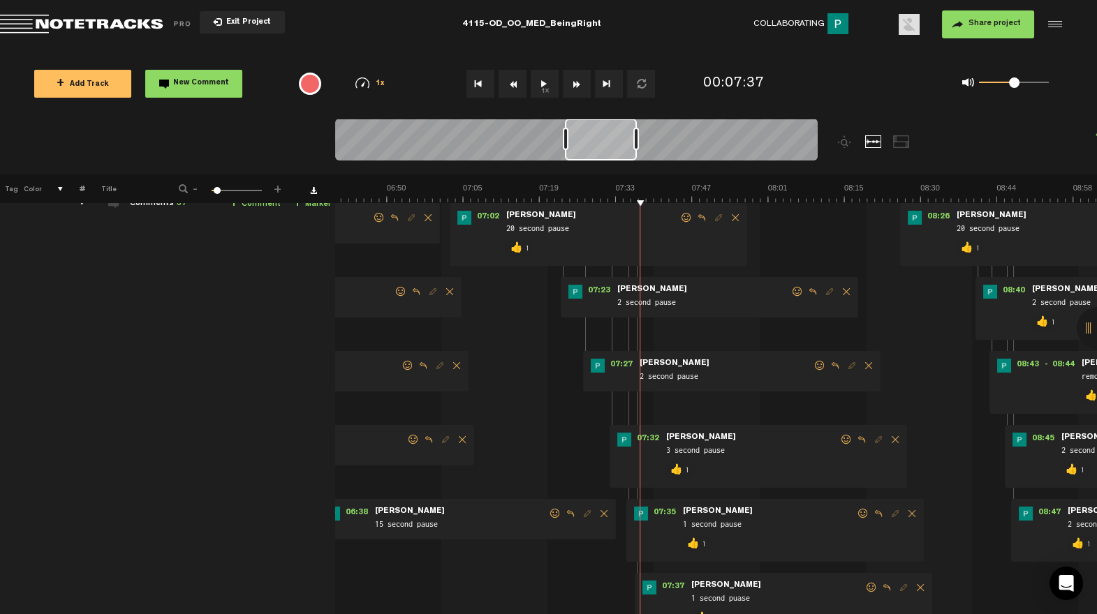
scroll to position [73, 0]
click at [823, 364] on span at bounding box center [820, 367] width 14 height 10
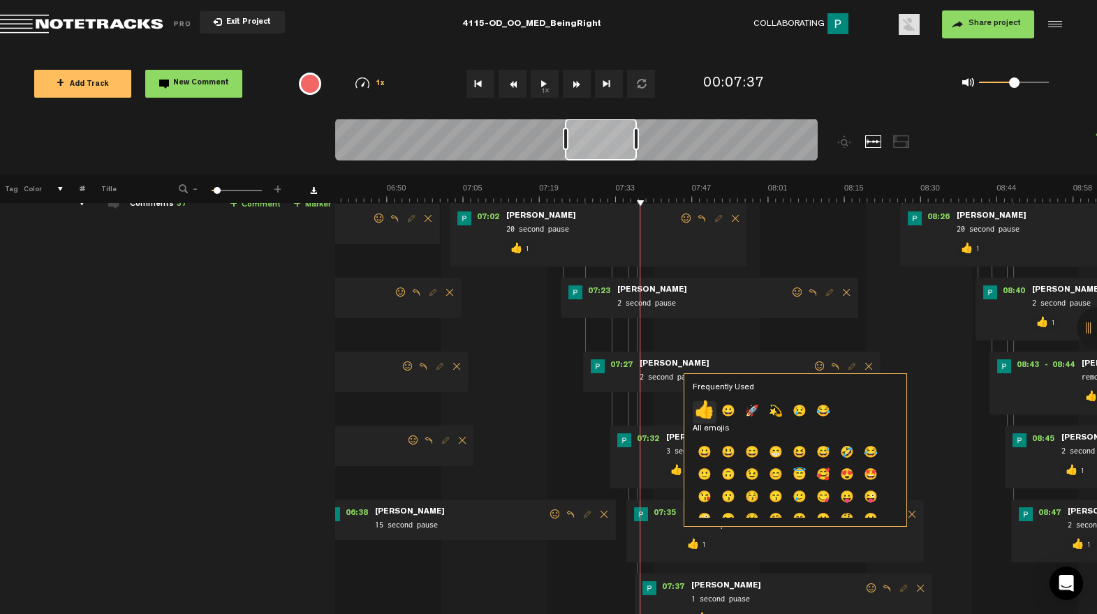
click at [704, 412] on p "👍" at bounding box center [705, 412] width 24 height 22
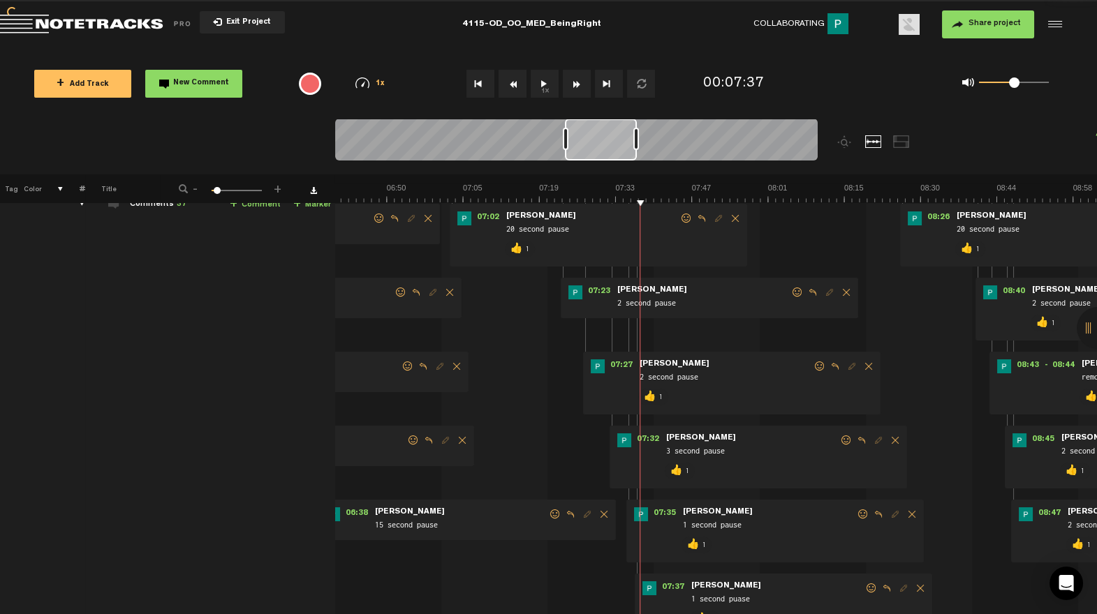
click at [793, 293] on span at bounding box center [797, 293] width 14 height 10
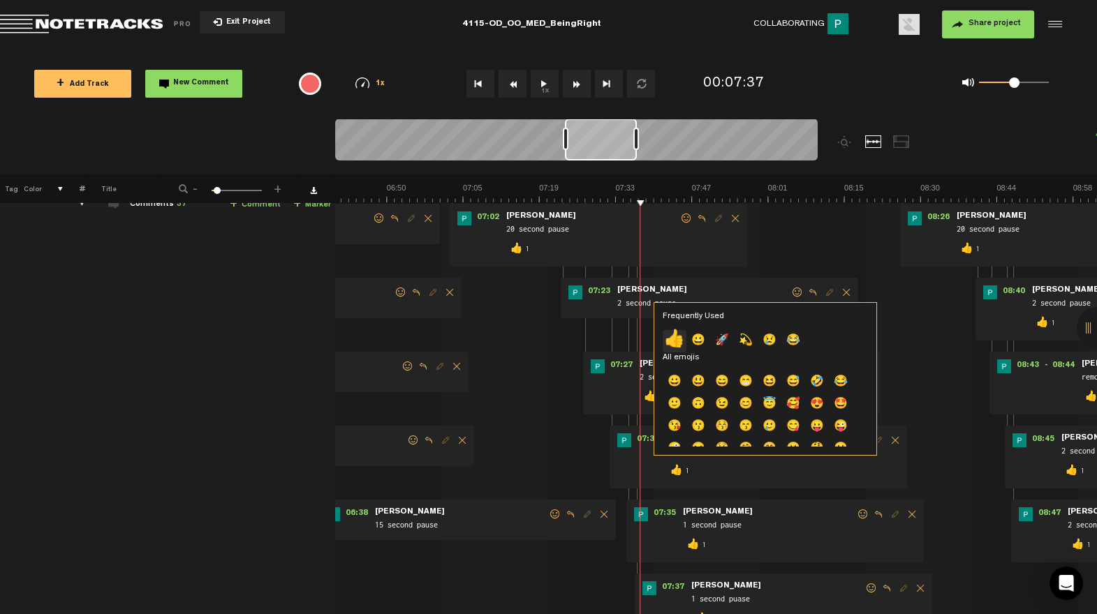
click at [673, 342] on p "👍" at bounding box center [675, 341] width 24 height 22
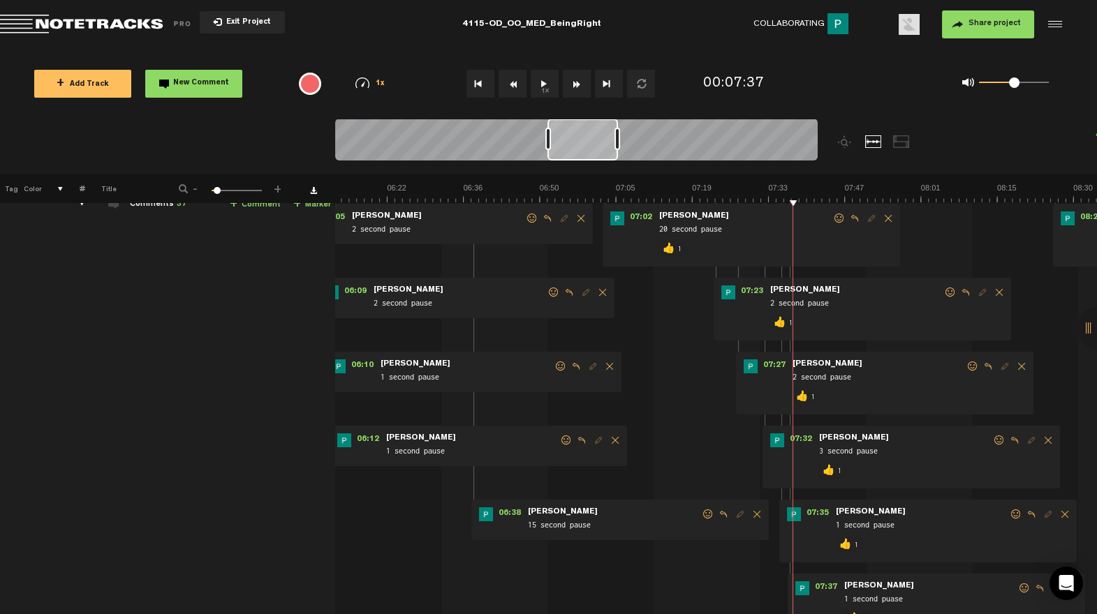
scroll to position [0, 1965]
drag, startPoint x: 614, startPoint y: 155, endPoint x: 594, endPoint y: 156, distance: 20.3
click at [594, 156] on div at bounding box center [582, 140] width 71 height 42
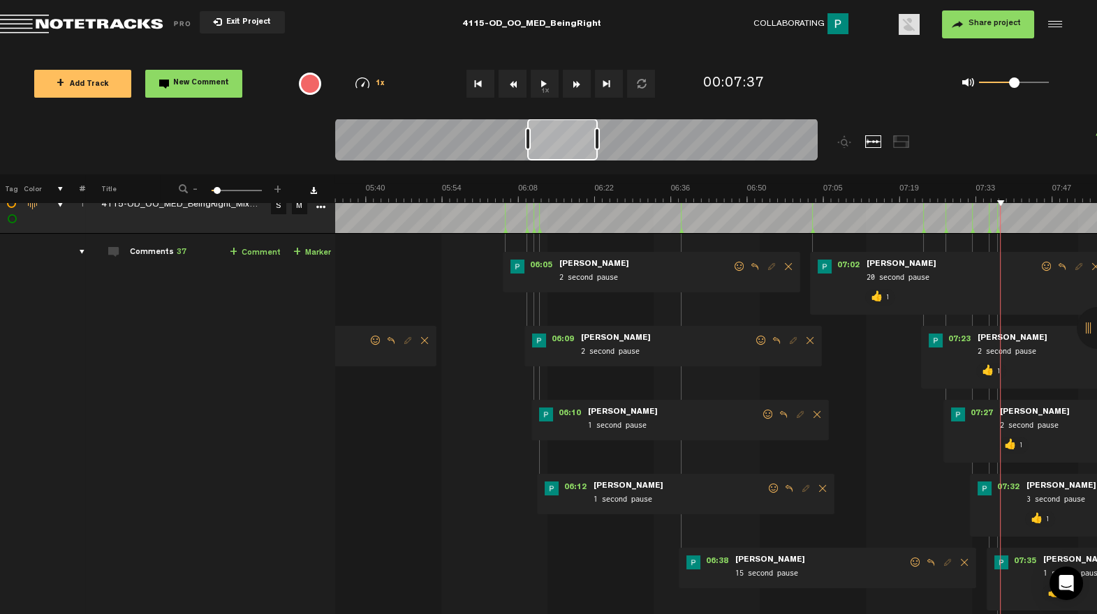
scroll to position [0, 1798]
click at [917, 565] on span at bounding box center [915, 563] width 14 height 10
click at [802, 607] on p "👍" at bounding box center [799, 614] width 24 height 22
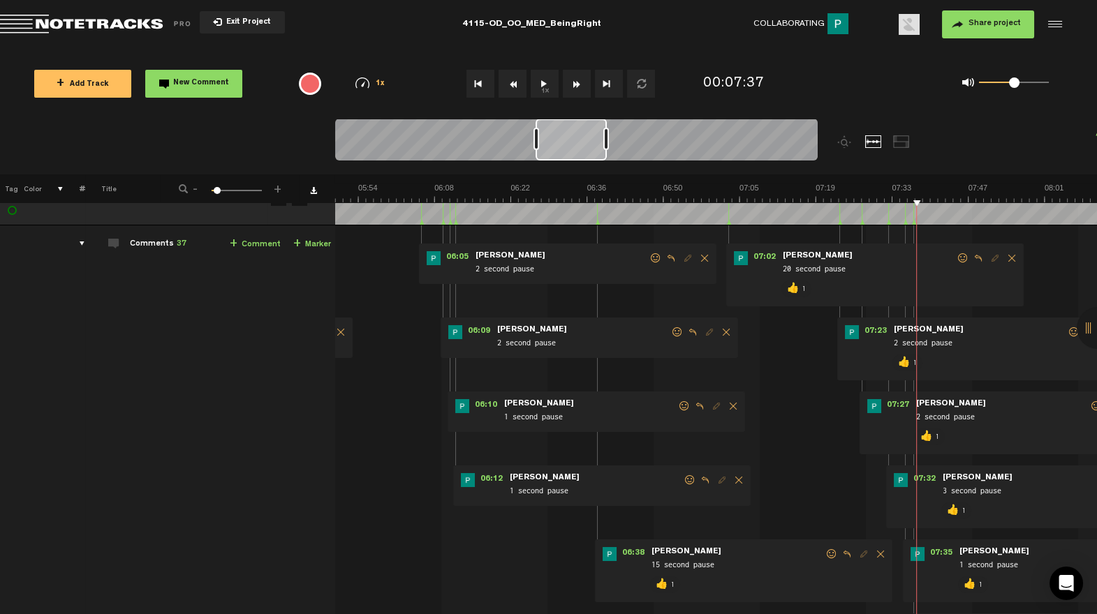
scroll to position [20, 0]
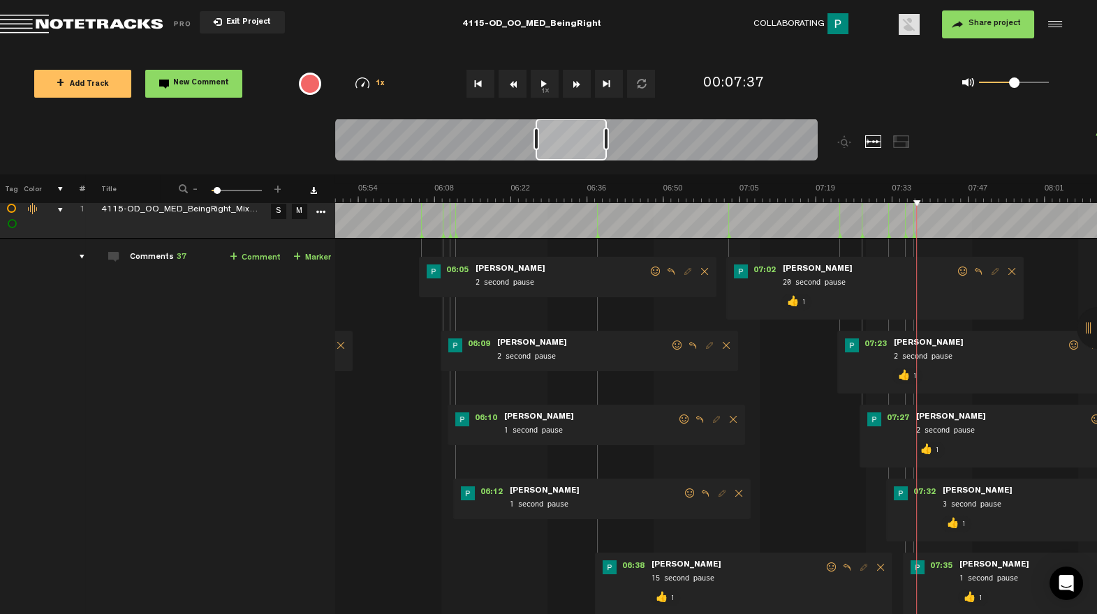
click at [683, 495] on span at bounding box center [690, 494] width 14 height 10
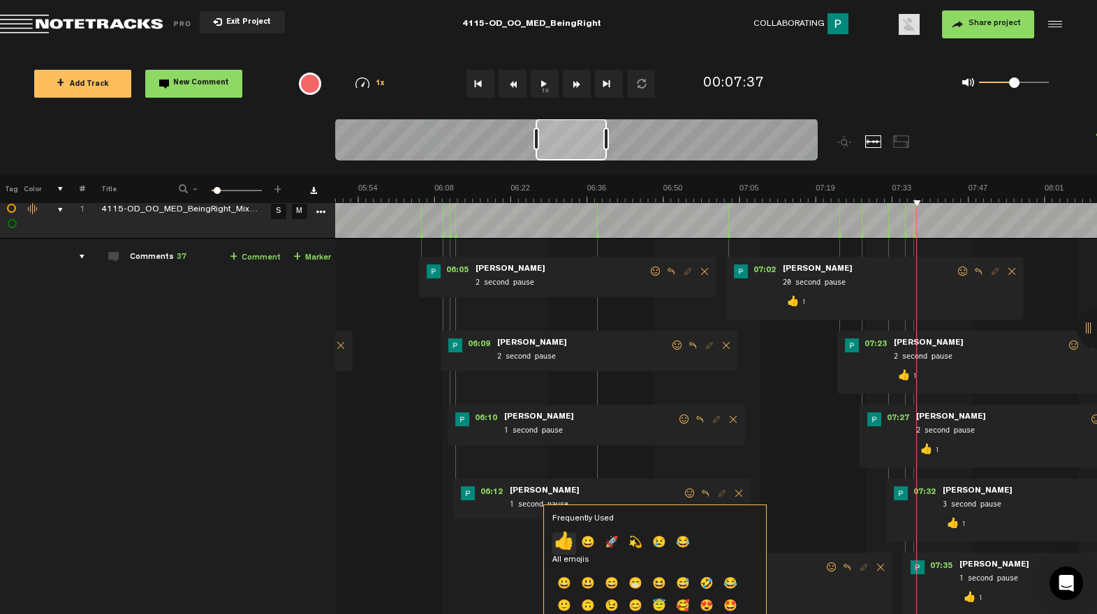
click at [565, 539] on p "👍" at bounding box center [564, 544] width 24 height 22
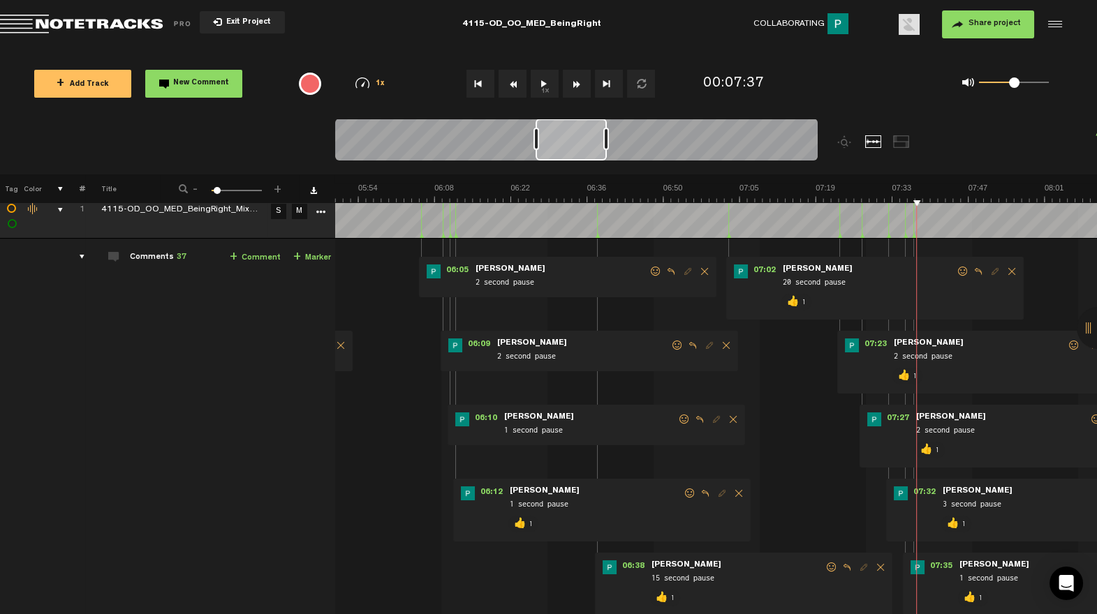
click at [686, 420] on span at bounding box center [684, 420] width 14 height 10
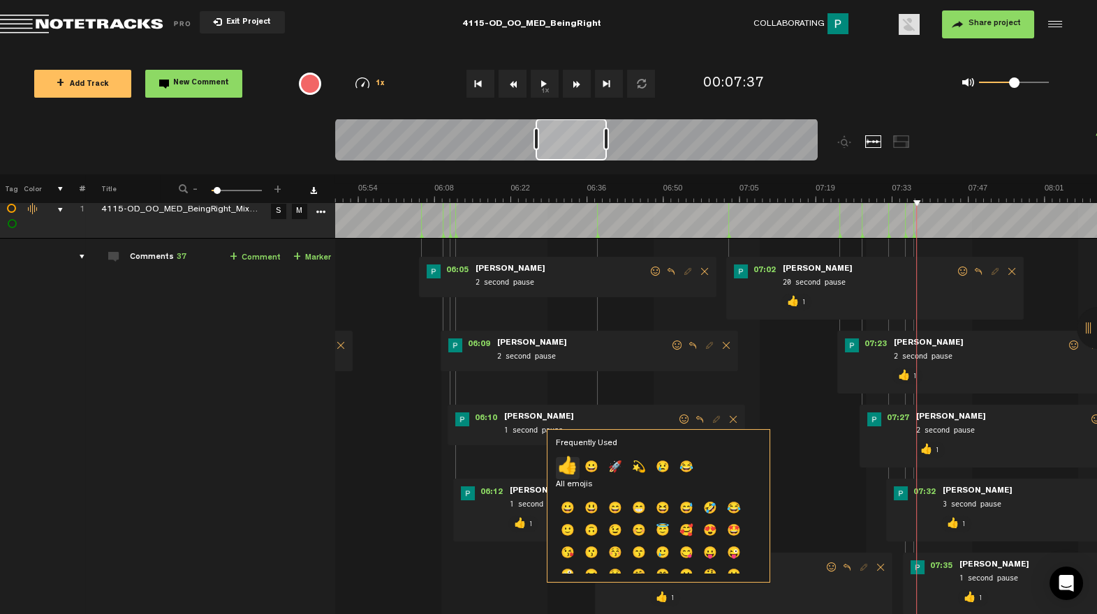
click at [563, 475] on p "👍" at bounding box center [568, 468] width 24 height 22
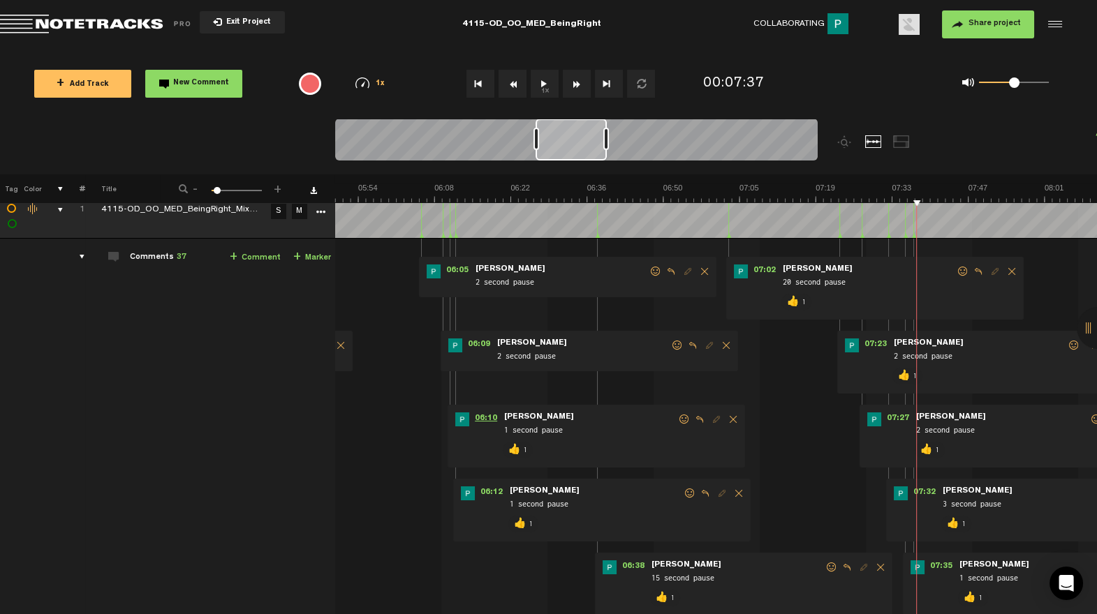
click at [487, 418] on span "06:10" at bounding box center [486, 420] width 34 height 14
click at [484, 343] on span "06:09" at bounding box center [479, 346] width 34 height 14
click at [678, 344] on span at bounding box center [677, 346] width 14 height 10
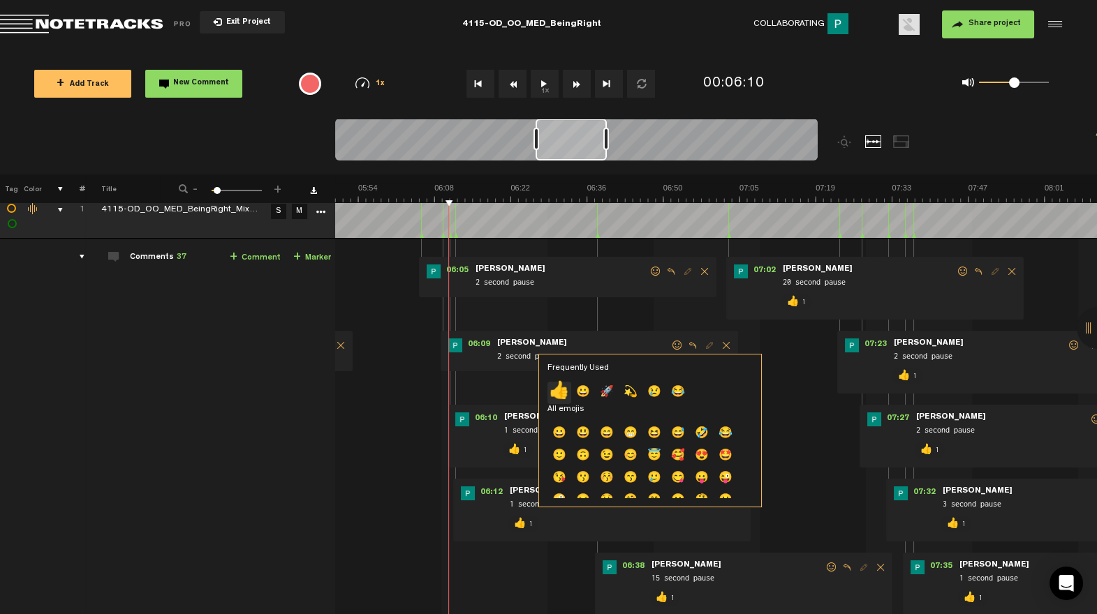
click at [562, 387] on p "👍" at bounding box center [559, 393] width 24 height 22
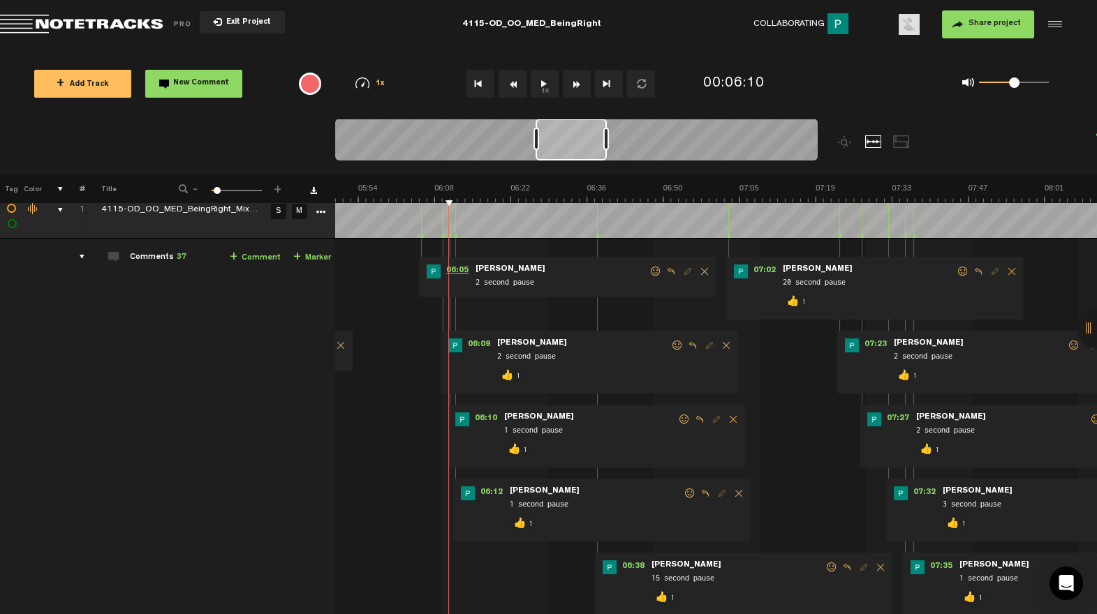
click at [454, 272] on span "06:05" at bounding box center [458, 272] width 34 height 14
click at [654, 269] on span at bounding box center [656, 272] width 14 height 10
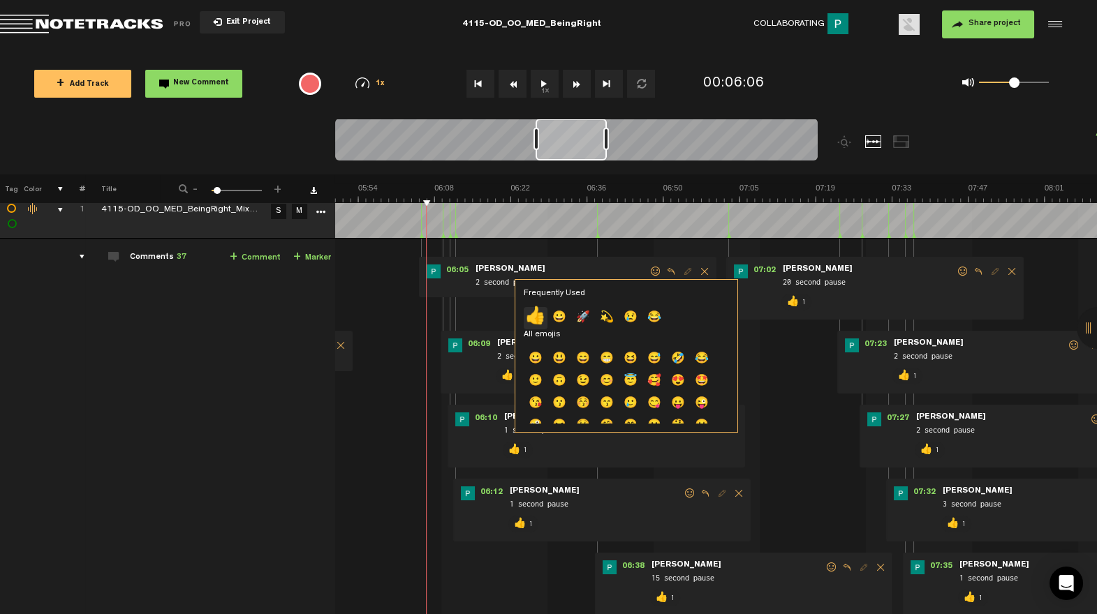
click at [538, 315] on p "👍" at bounding box center [536, 318] width 24 height 22
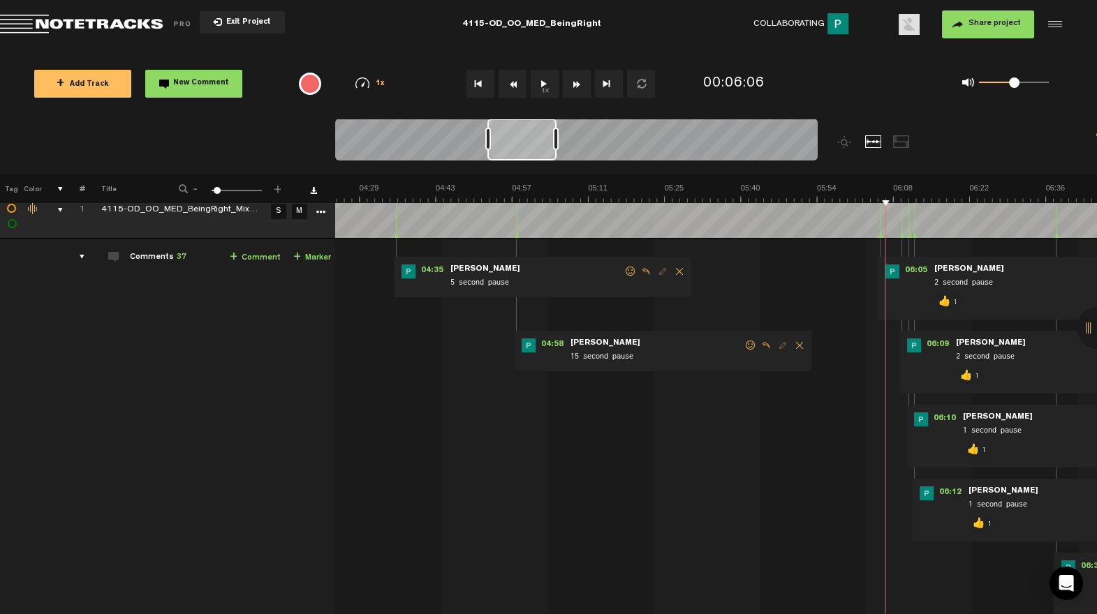
scroll to position [0, 1396]
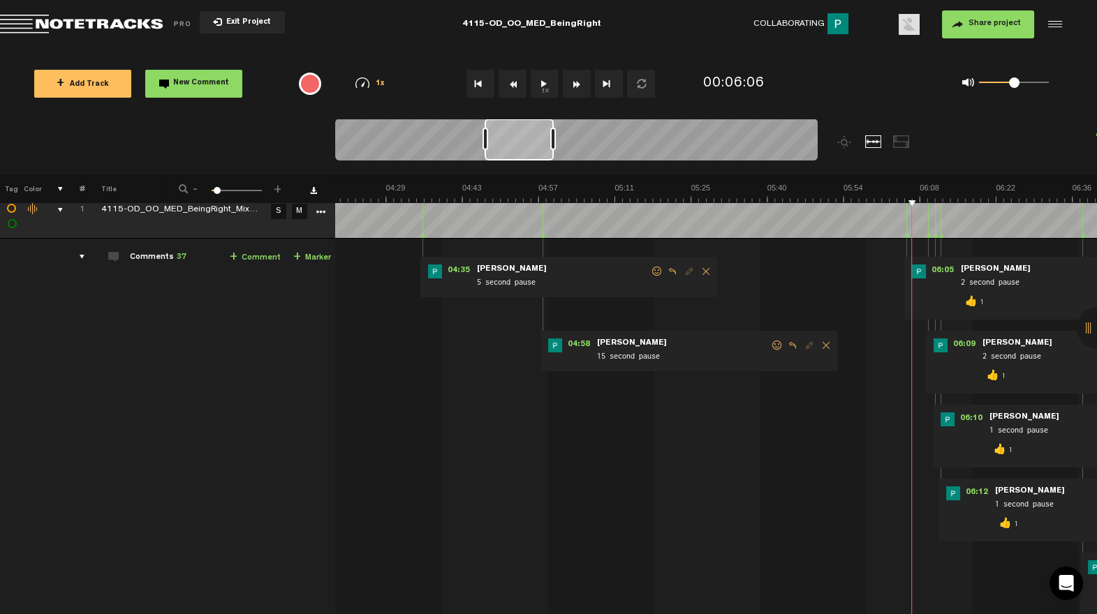
drag, startPoint x: 582, startPoint y: 154, endPoint x: 531, endPoint y: 162, distance: 51.6
click at [531, 162] on div at bounding box center [576, 142] width 482 height 47
click at [778, 343] on span at bounding box center [777, 346] width 14 height 10
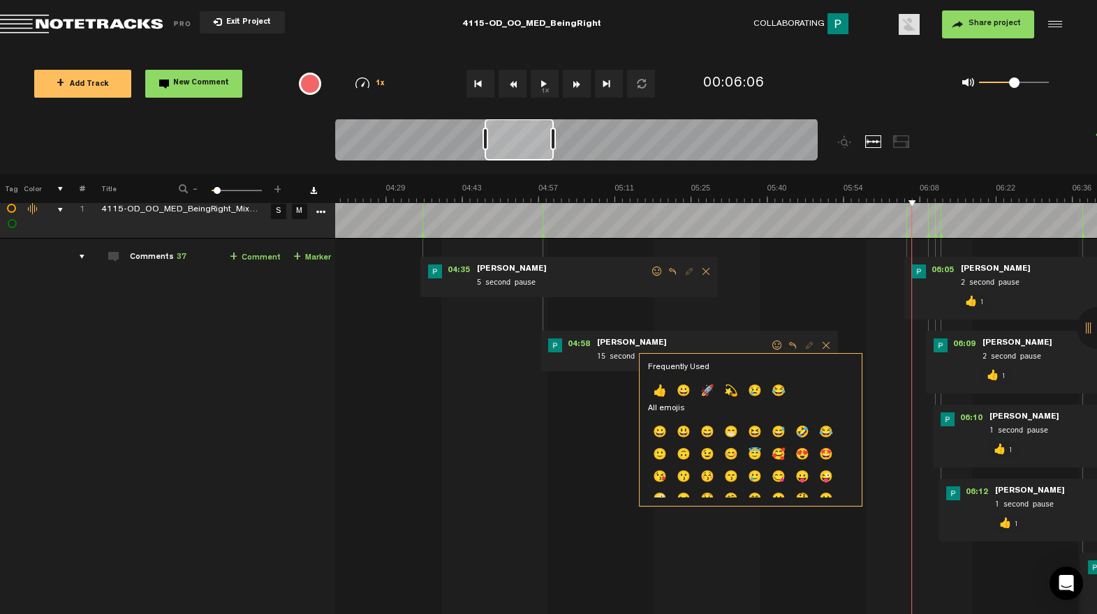
click at [660, 385] on p "👍" at bounding box center [660, 392] width 24 height 22
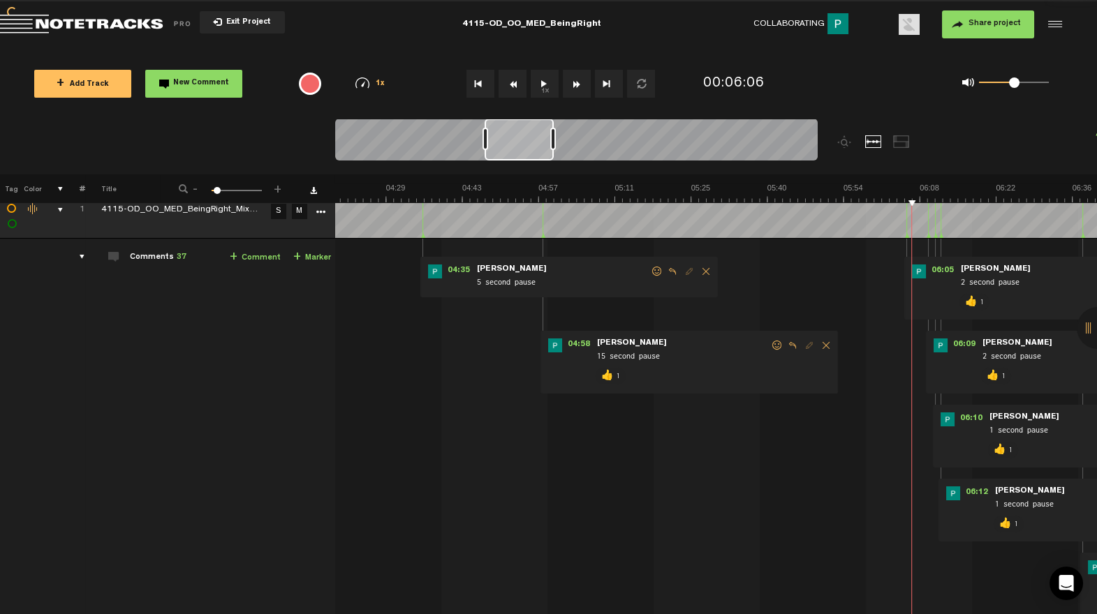
click at [656, 269] on span at bounding box center [657, 272] width 14 height 10
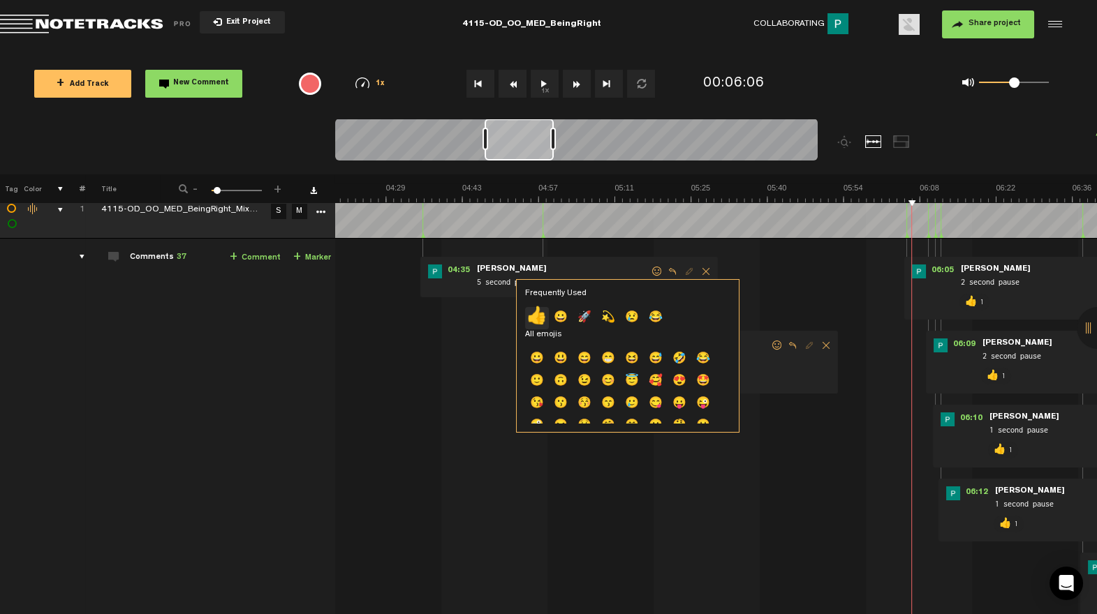
click at [529, 325] on p "👍" at bounding box center [537, 318] width 24 height 22
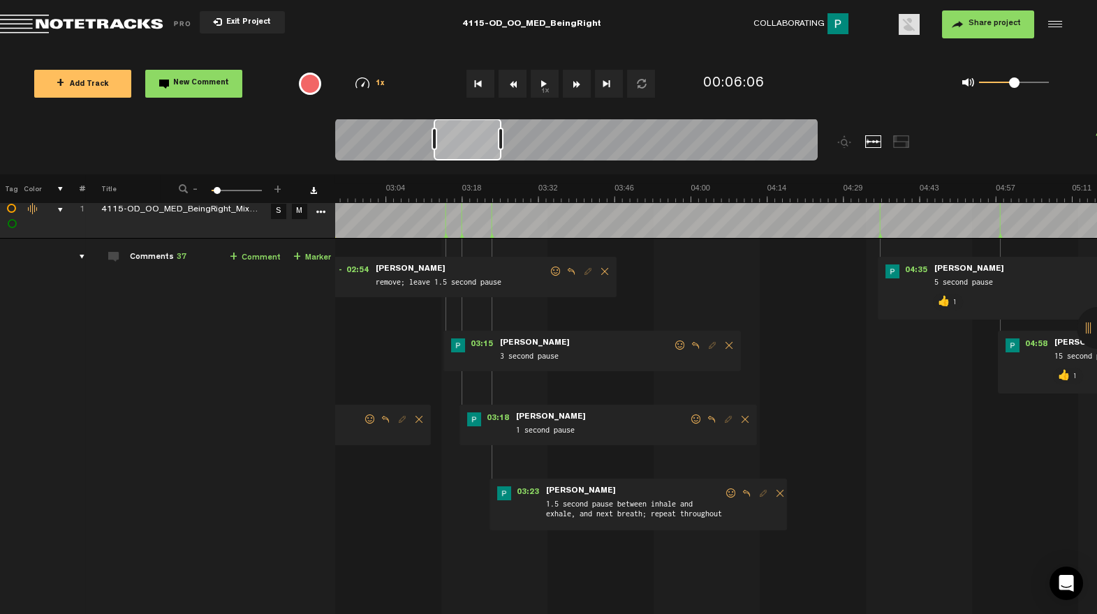
scroll to position [0, 854]
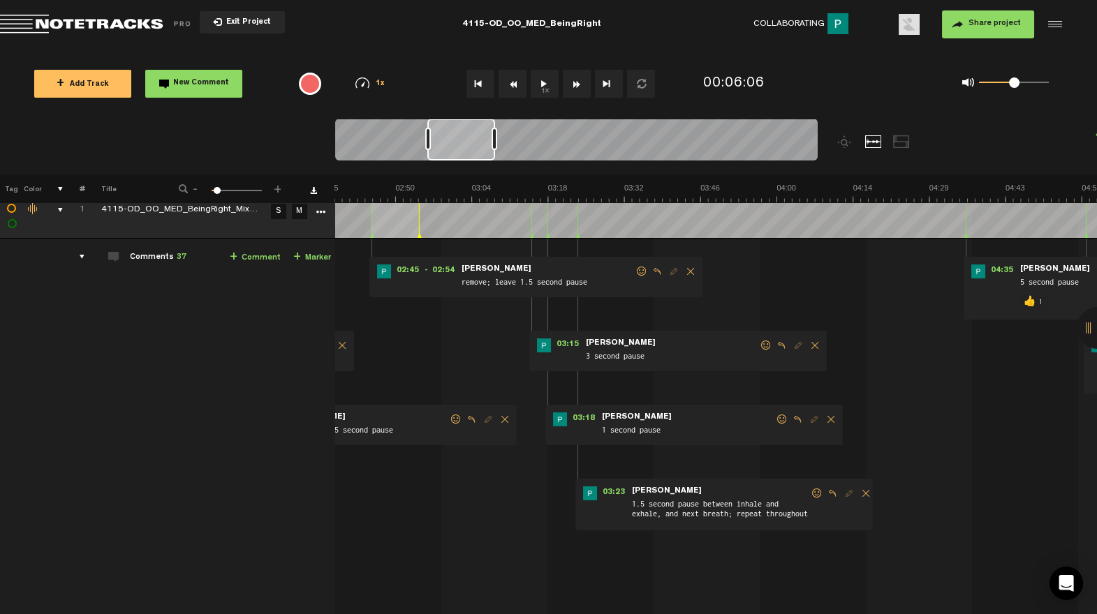
drag, startPoint x: 519, startPoint y: 140, endPoint x: 461, endPoint y: 154, distance: 59.1
click at [461, 154] on div at bounding box center [461, 140] width 68 height 42
click at [610, 494] on span "03:23" at bounding box center [614, 494] width 34 height 14
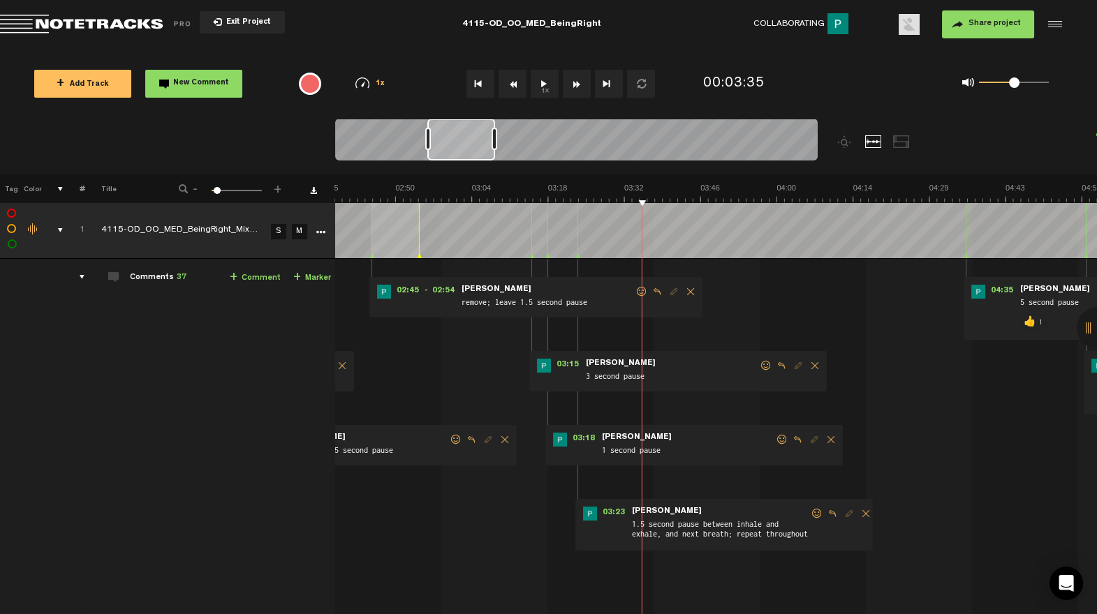
click at [820, 512] on span at bounding box center [817, 514] width 14 height 10
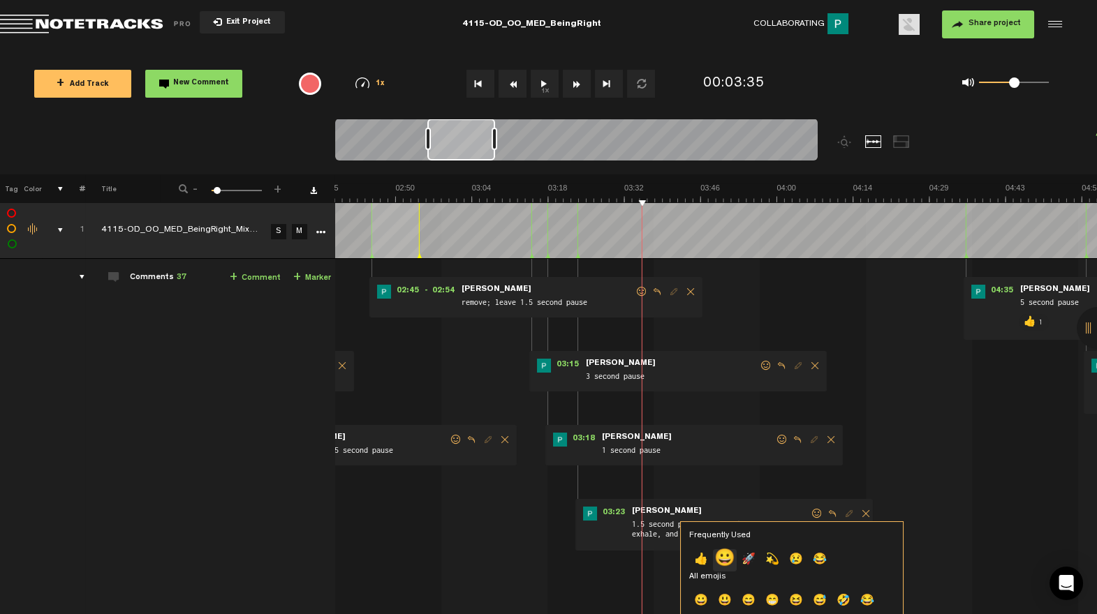
click at [713, 560] on p "😀" at bounding box center [725, 560] width 24 height 22
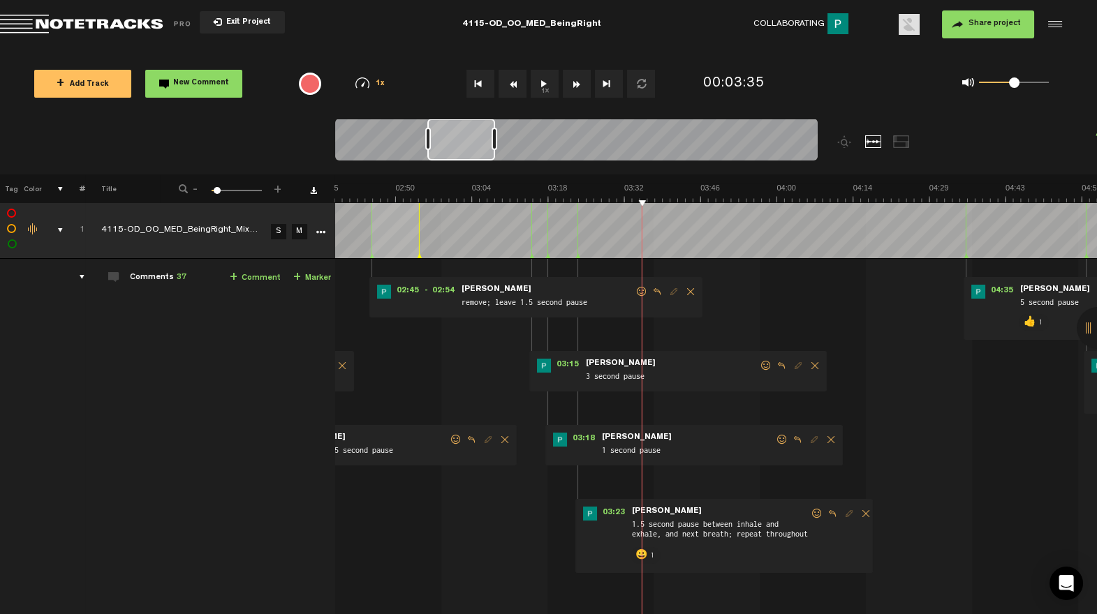
click at [776, 441] on span at bounding box center [782, 440] width 14 height 10
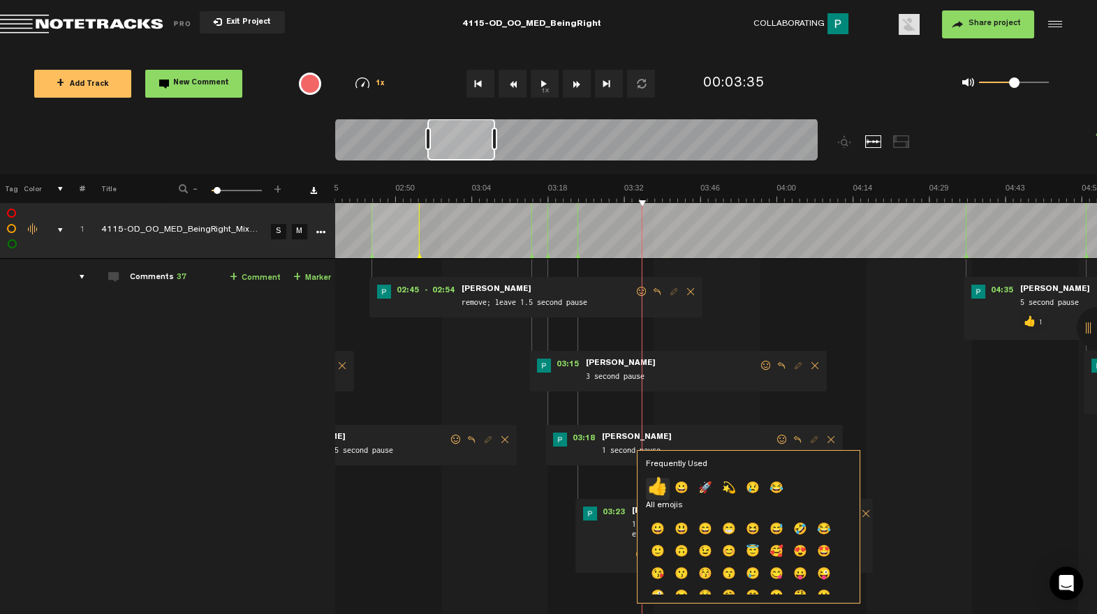
click at [653, 483] on p "👍" at bounding box center [658, 489] width 24 height 22
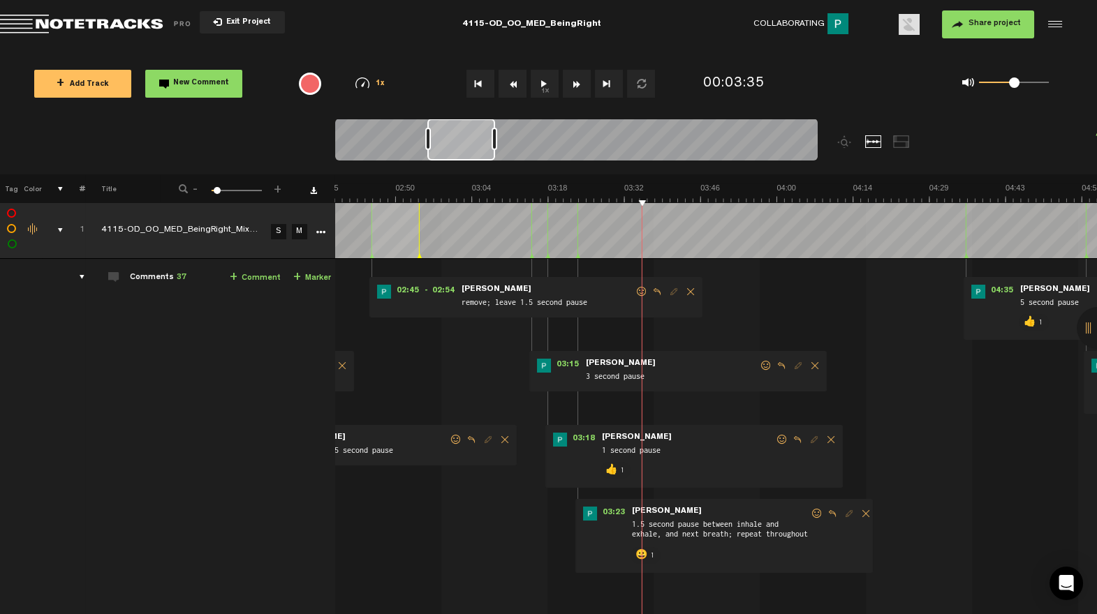
click at [765, 364] on span at bounding box center [766, 366] width 14 height 10
click at [760, 365] on span at bounding box center [766, 366] width 14 height 10
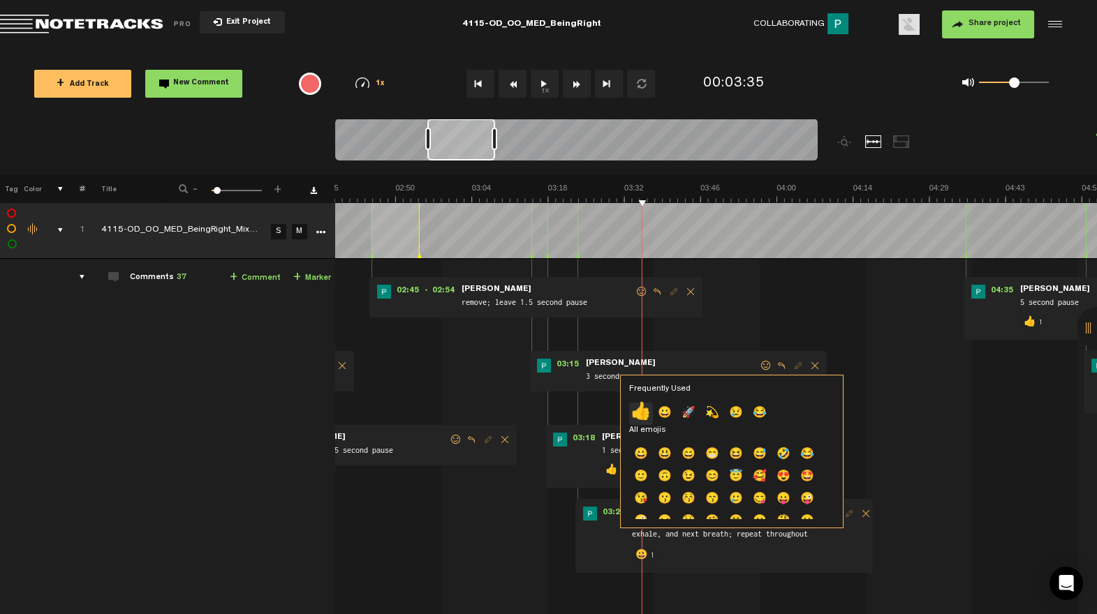
click at [630, 408] on p "👍" at bounding box center [641, 414] width 24 height 22
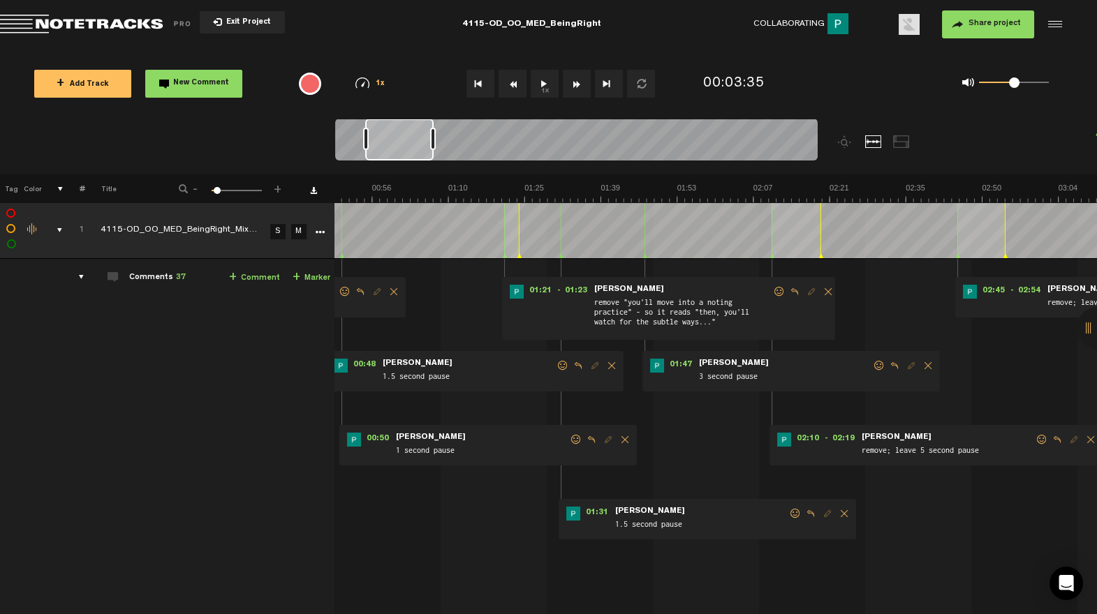
scroll to position [0, 602]
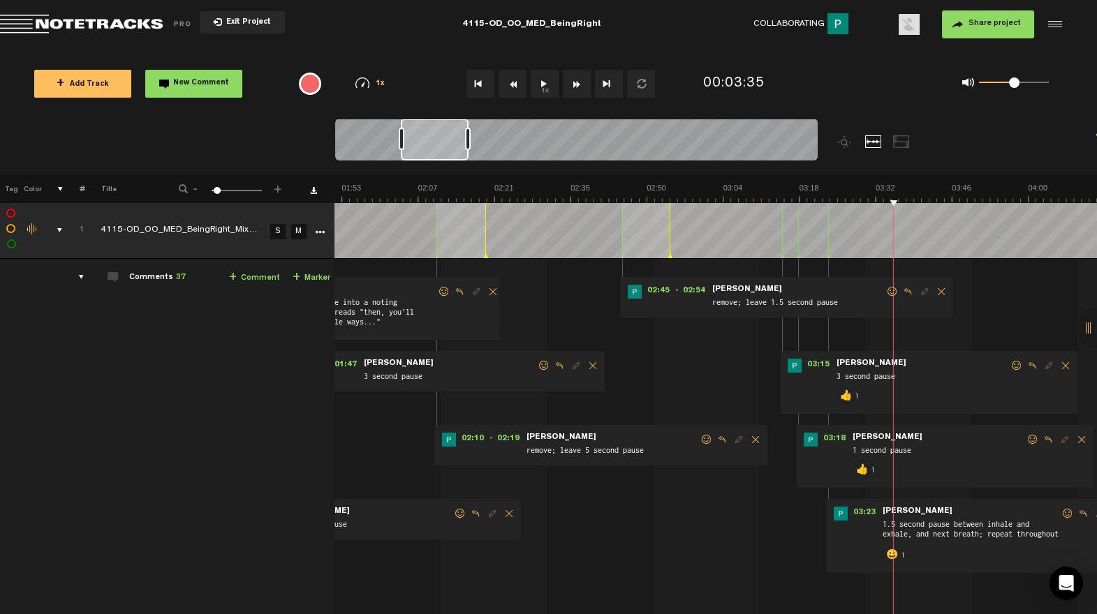
click at [885, 287] on span at bounding box center [892, 292] width 14 height 10
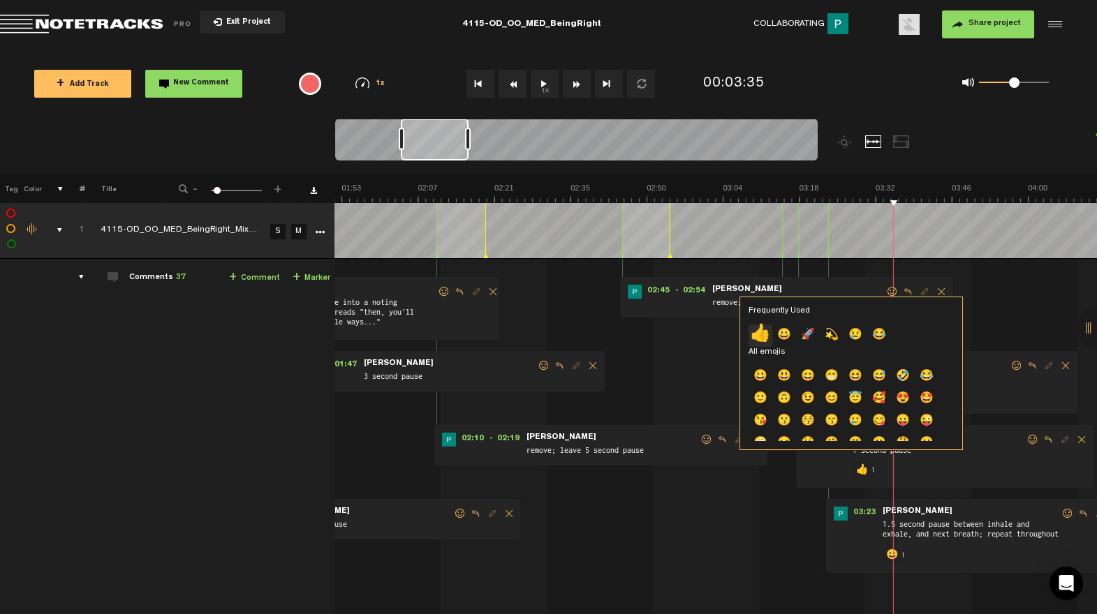
click at [763, 340] on p "👍" at bounding box center [760, 336] width 24 height 22
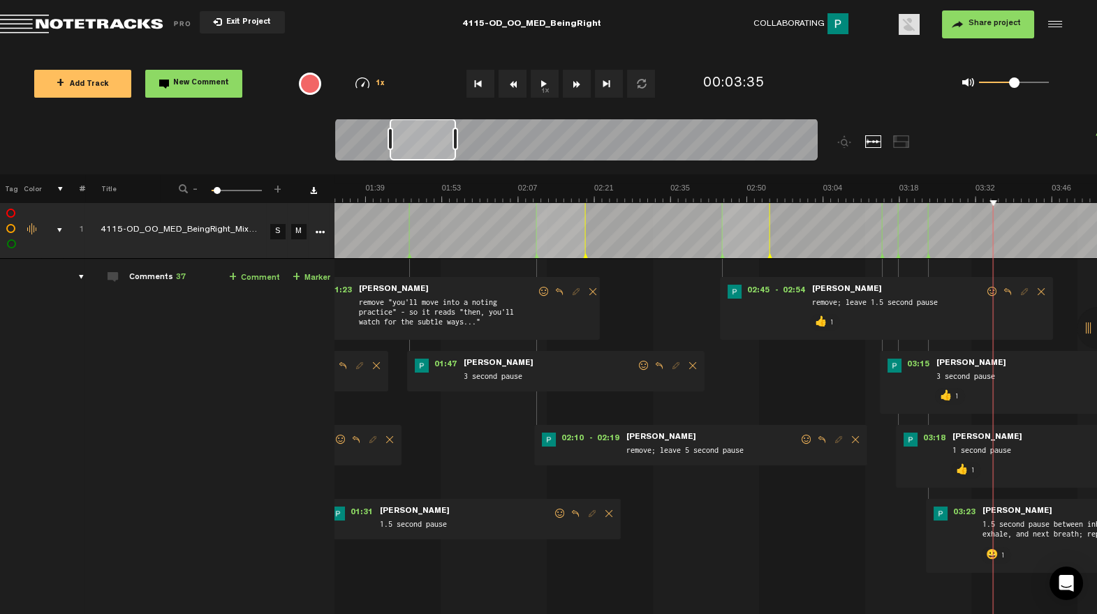
drag, startPoint x: 436, startPoint y: 146, endPoint x: 422, endPoint y: 149, distance: 13.6
click at [423, 148] on div at bounding box center [423, 140] width 66 height 42
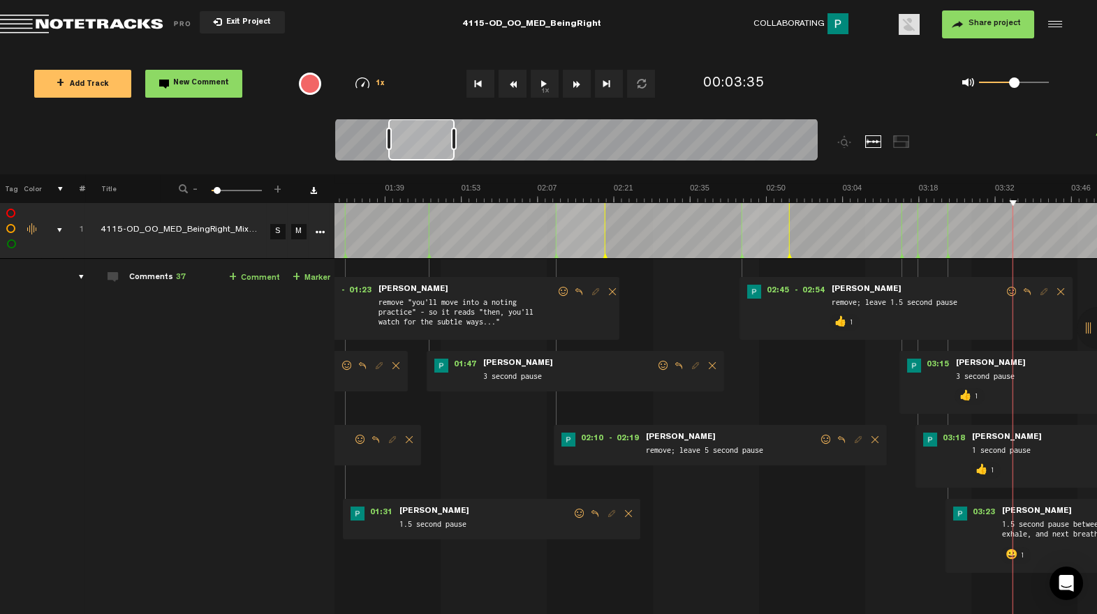
click at [819, 436] on span at bounding box center [826, 440] width 14 height 10
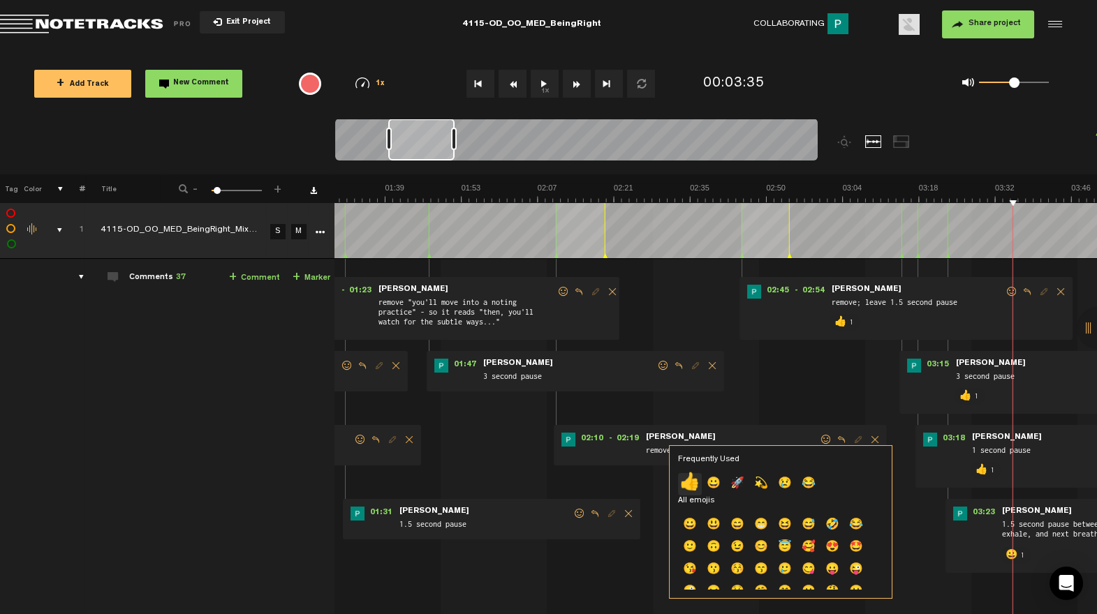
click at [687, 478] on p "👍" at bounding box center [690, 484] width 24 height 22
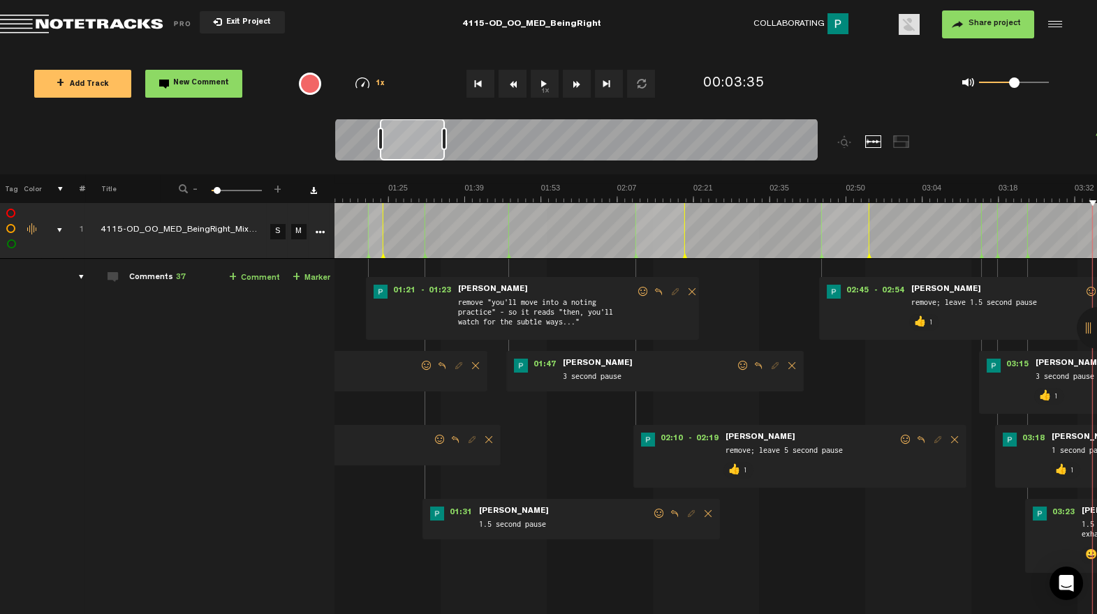
scroll to position [0, 404]
drag, startPoint x: 419, startPoint y: 147, endPoint x: 411, endPoint y: 149, distance: 8.0
click at [411, 149] on div at bounding box center [412, 140] width 65 height 42
click at [736, 362] on span at bounding box center [743, 366] width 14 height 10
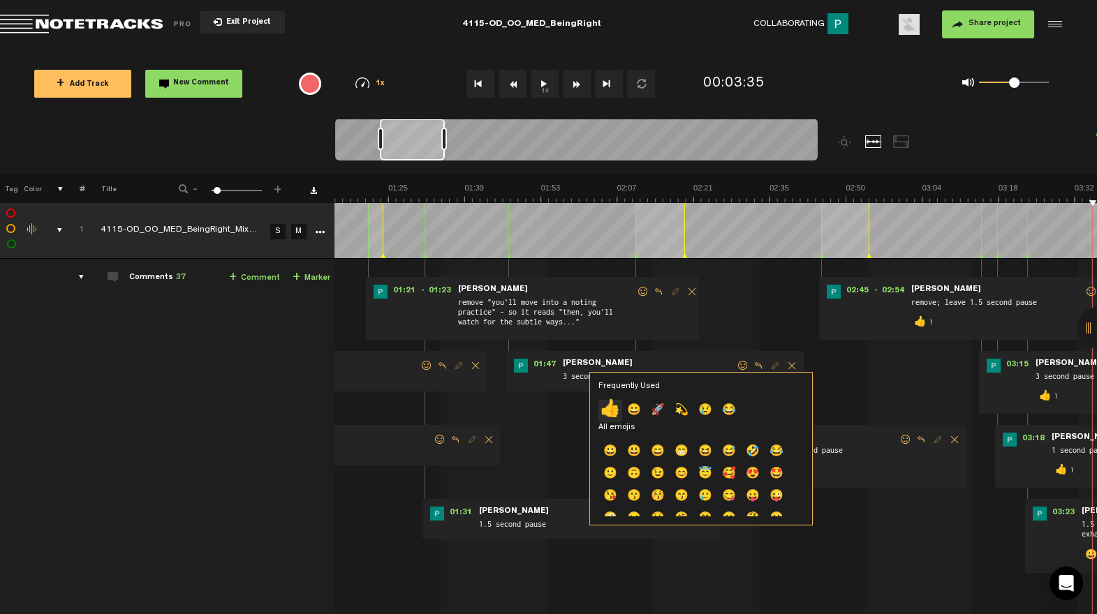
click at [610, 409] on p "👍" at bounding box center [610, 411] width 24 height 22
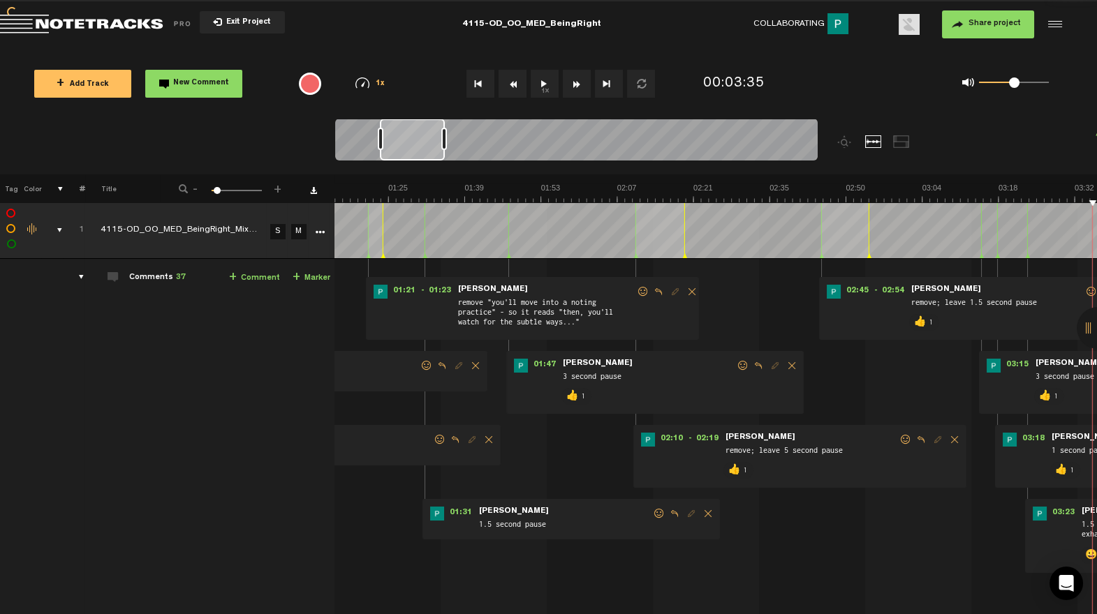
scroll to position [0, 152]
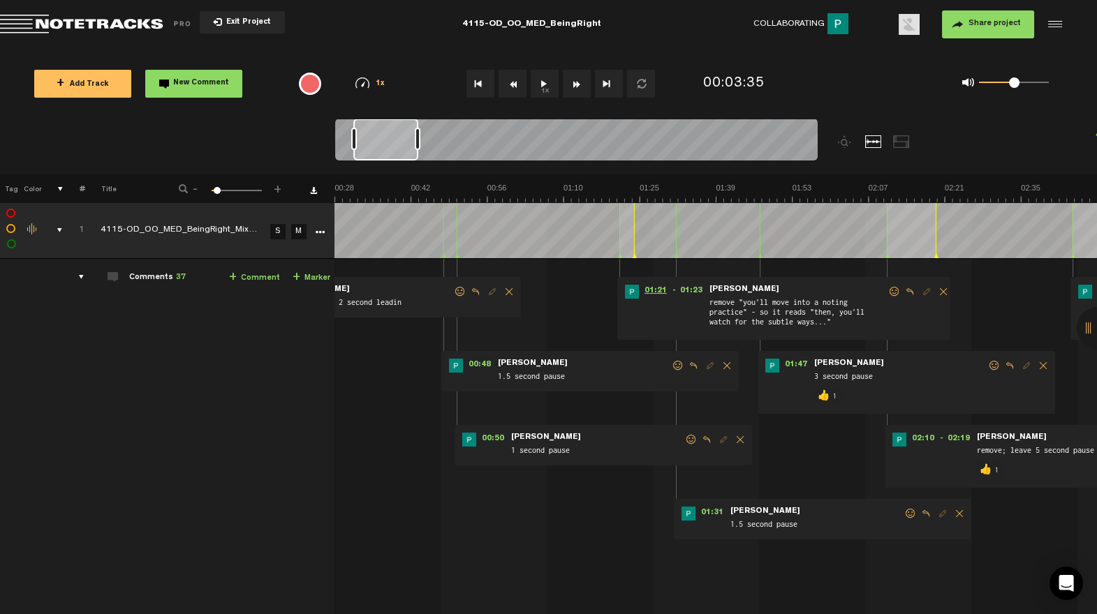
click at [653, 289] on span "01:21" at bounding box center [656, 292] width 34 height 14
click at [887, 289] on span at bounding box center [894, 292] width 14 height 10
click at [888, 293] on span at bounding box center [894, 292] width 14 height 10
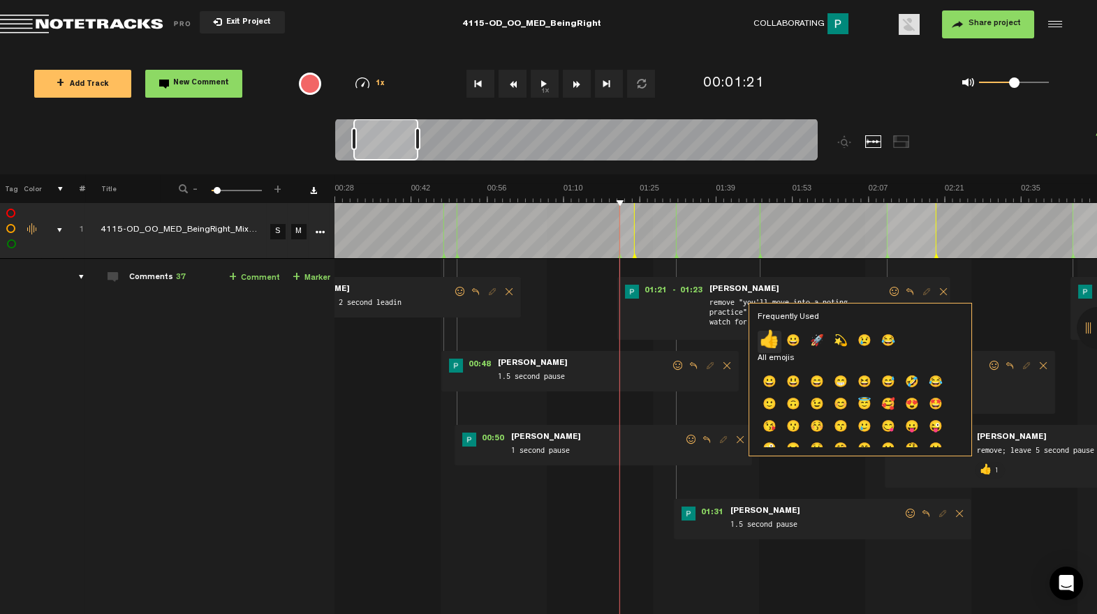
click at [770, 349] on p "👍" at bounding box center [769, 342] width 24 height 22
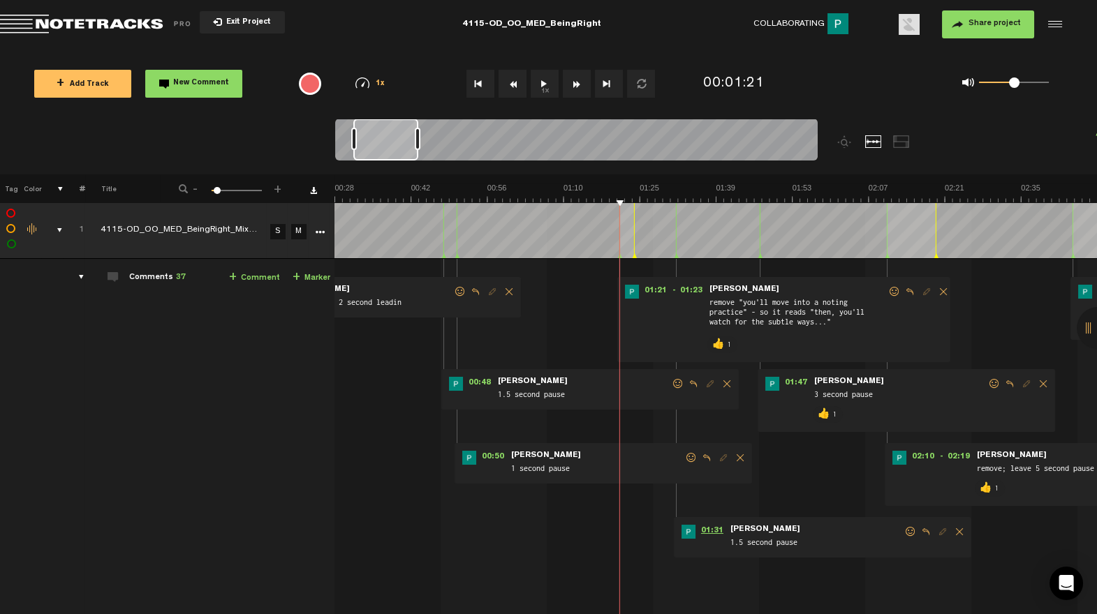
click at [701, 530] on span "01:31" at bounding box center [712, 532] width 34 height 14
click at [904, 531] on span at bounding box center [910, 532] width 14 height 10
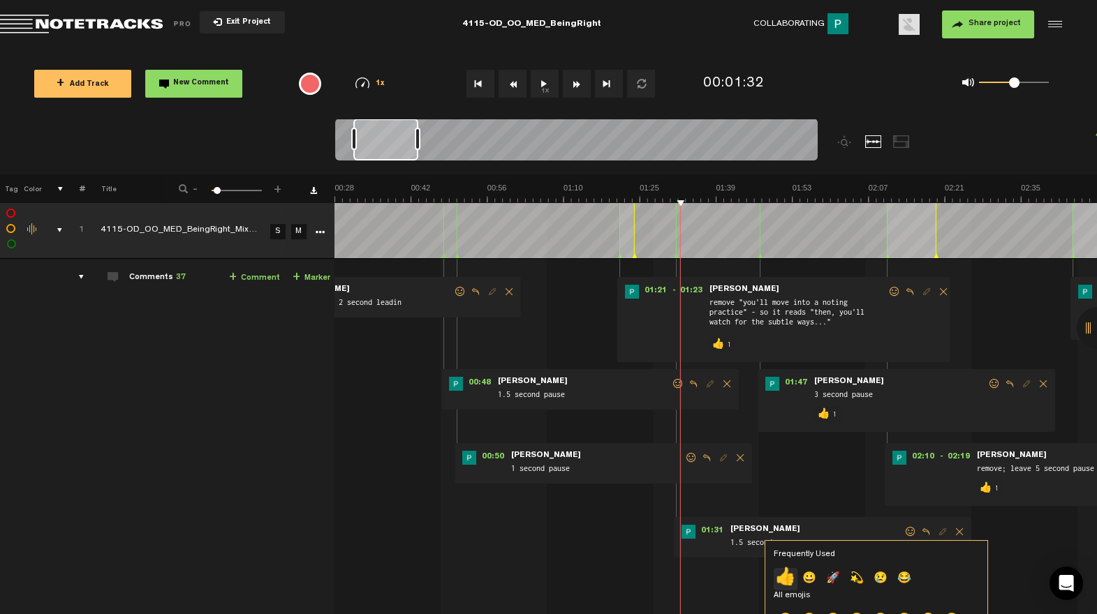
click at [789, 577] on p "👍" at bounding box center [786, 579] width 24 height 22
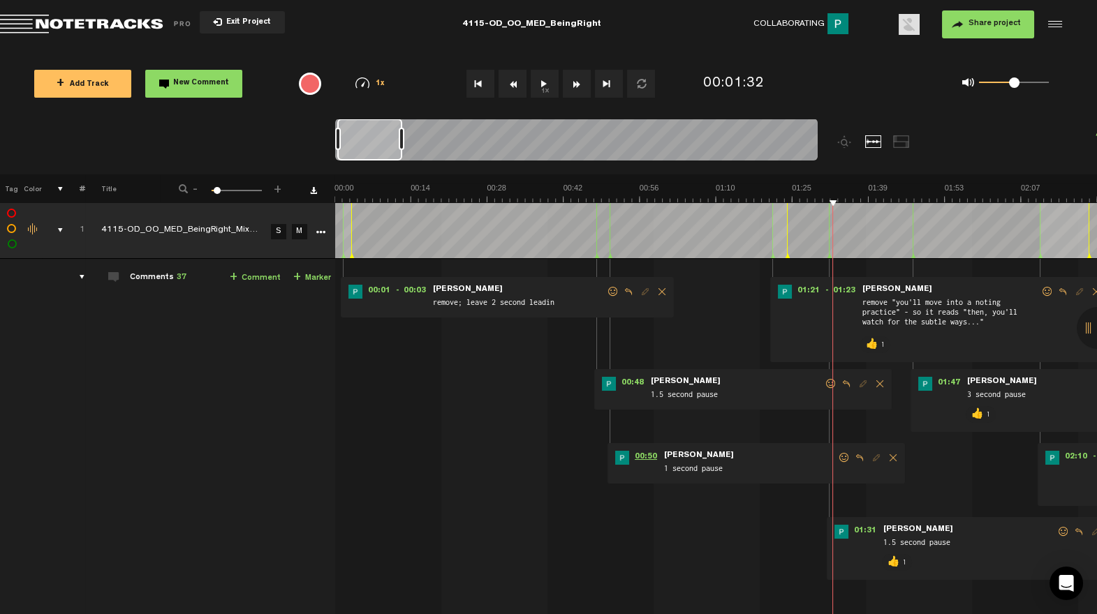
click at [646, 458] on span "00:50" at bounding box center [646, 458] width 34 height 14
click at [643, 455] on span "00:50" at bounding box center [646, 458] width 34 height 14
click at [634, 374] on div "00:48 - • [PERSON_NAME]: "1.5 second pause" [PERSON_NAME] 1.5 second pause" at bounding box center [742, 389] width 297 height 40
click at [631, 378] on span "00:48" at bounding box center [633, 384] width 34 height 14
click at [827, 384] on span at bounding box center [831, 384] width 14 height 10
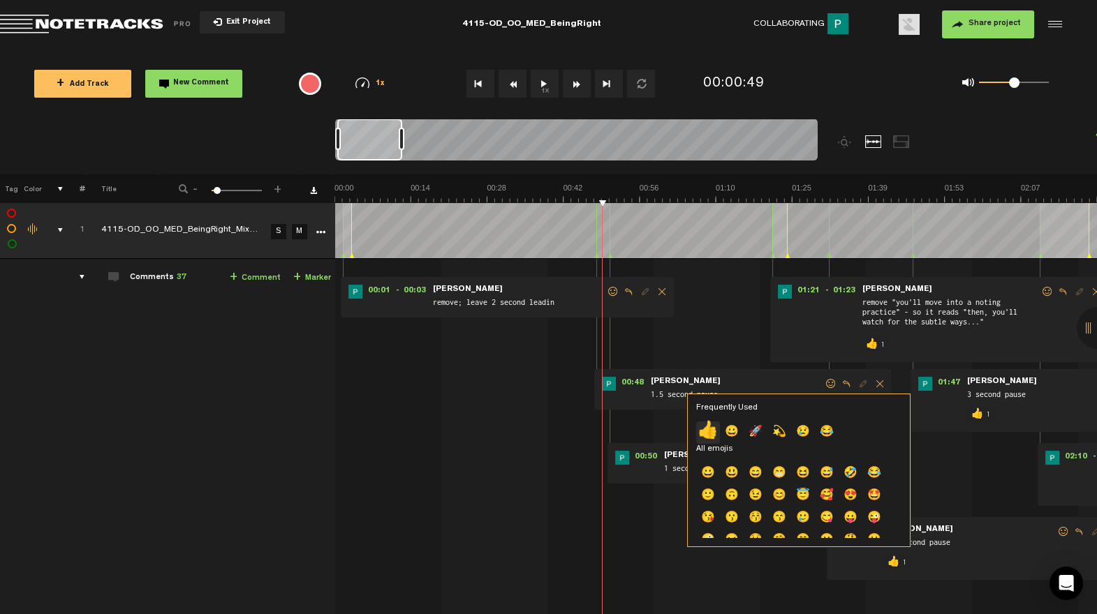
click at [702, 430] on p "👍" at bounding box center [708, 433] width 24 height 22
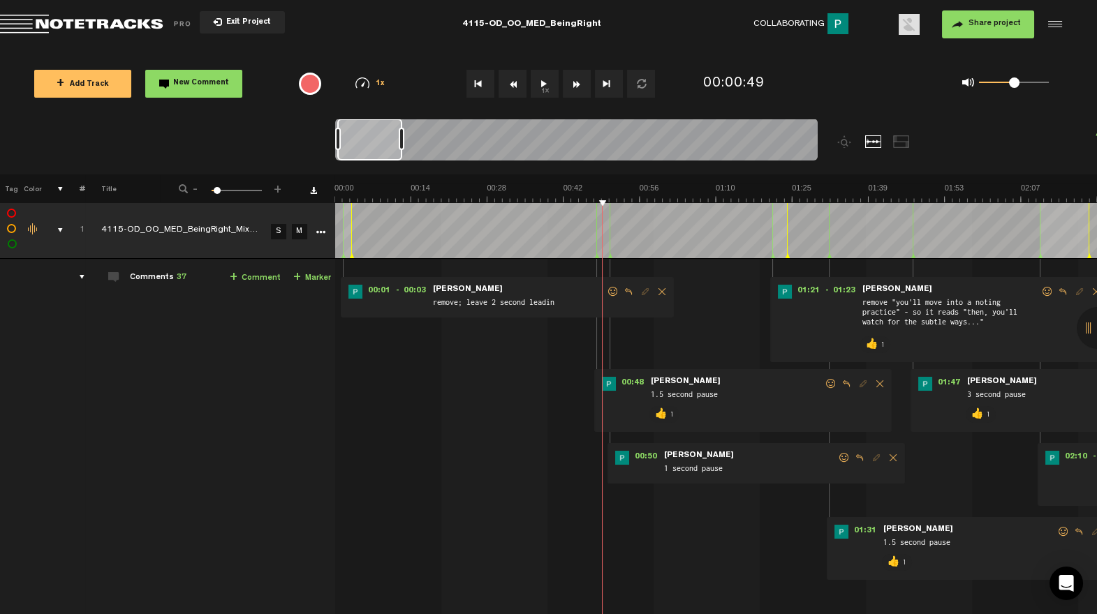
click at [845, 454] on span at bounding box center [844, 458] width 14 height 10
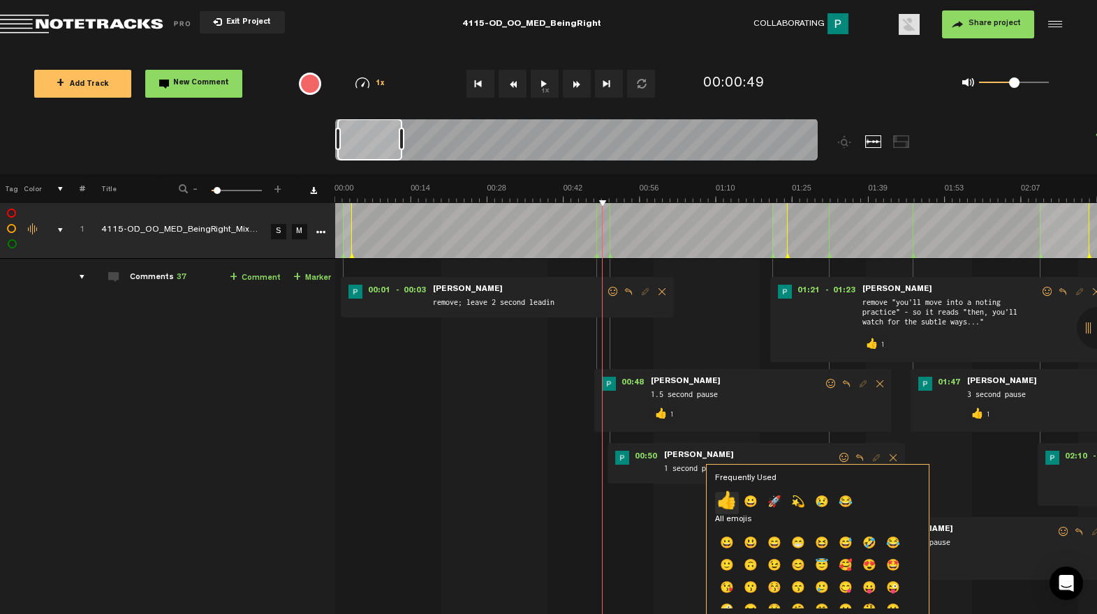
click at [727, 494] on p "👍" at bounding box center [727, 503] width 24 height 22
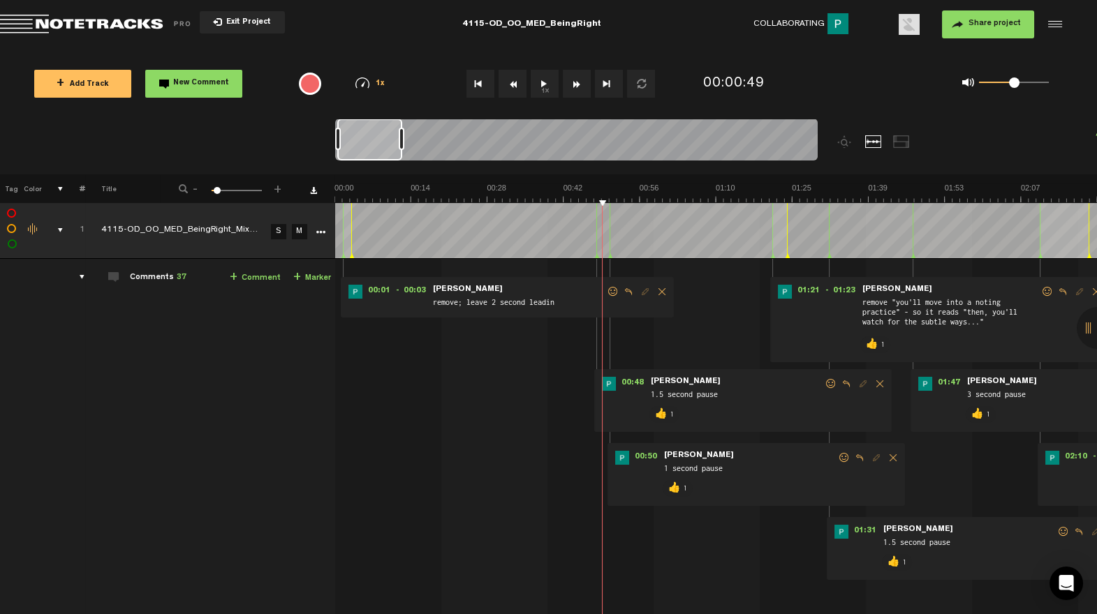
click at [608, 287] on span at bounding box center [613, 292] width 14 height 10
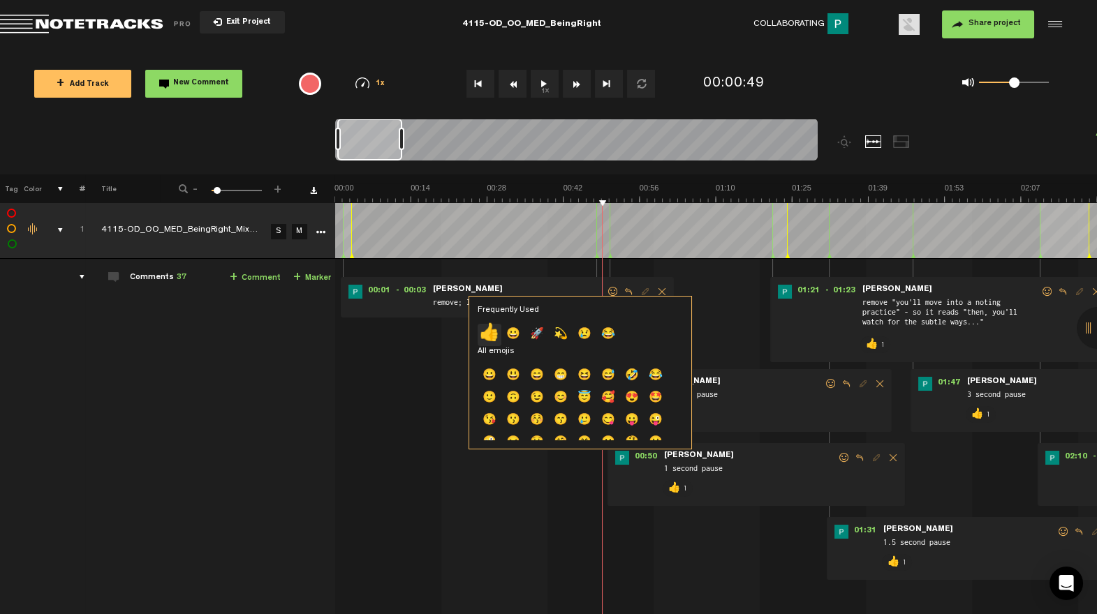
click at [494, 341] on p "👍" at bounding box center [490, 335] width 24 height 22
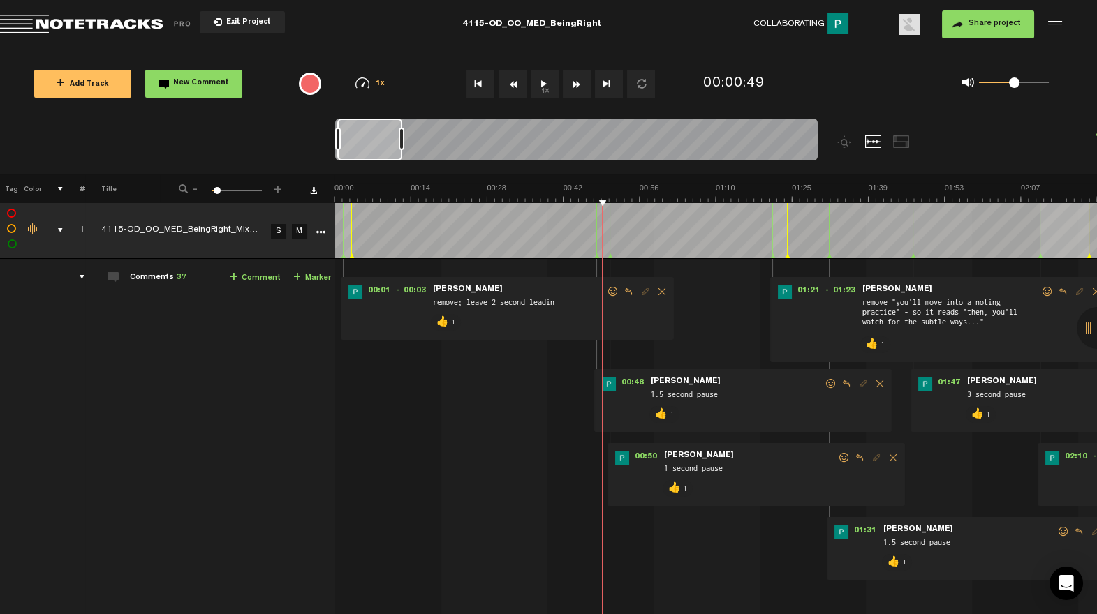
click at [60, 228] on div "comments, stamps & drawings" at bounding box center [55, 230] width 22 height 14
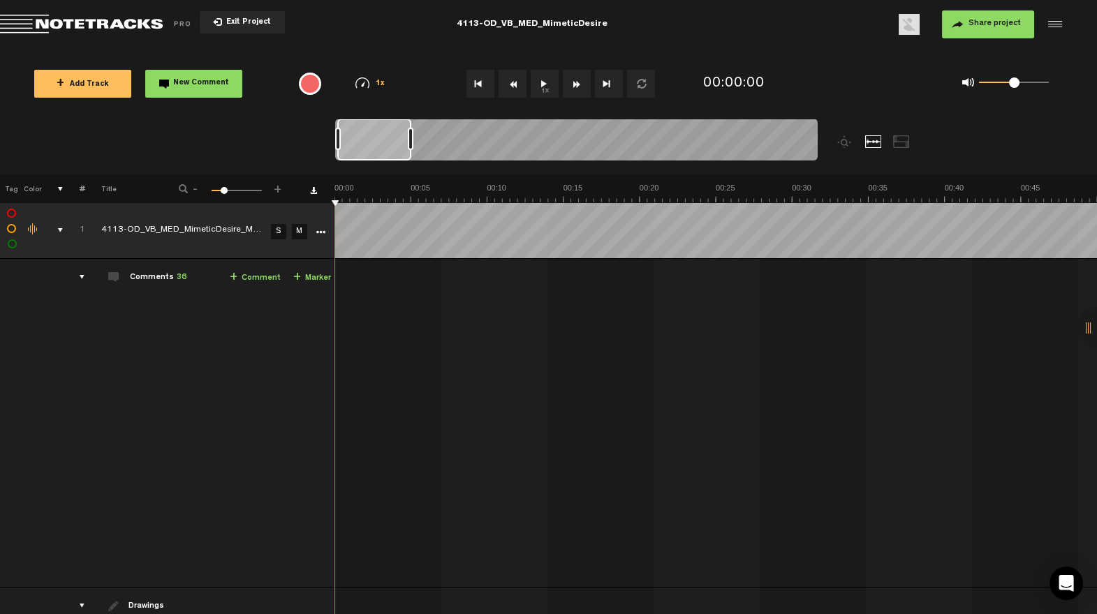
click at [413, 138] on div at bounding box center [411, 139] width 6 height 22
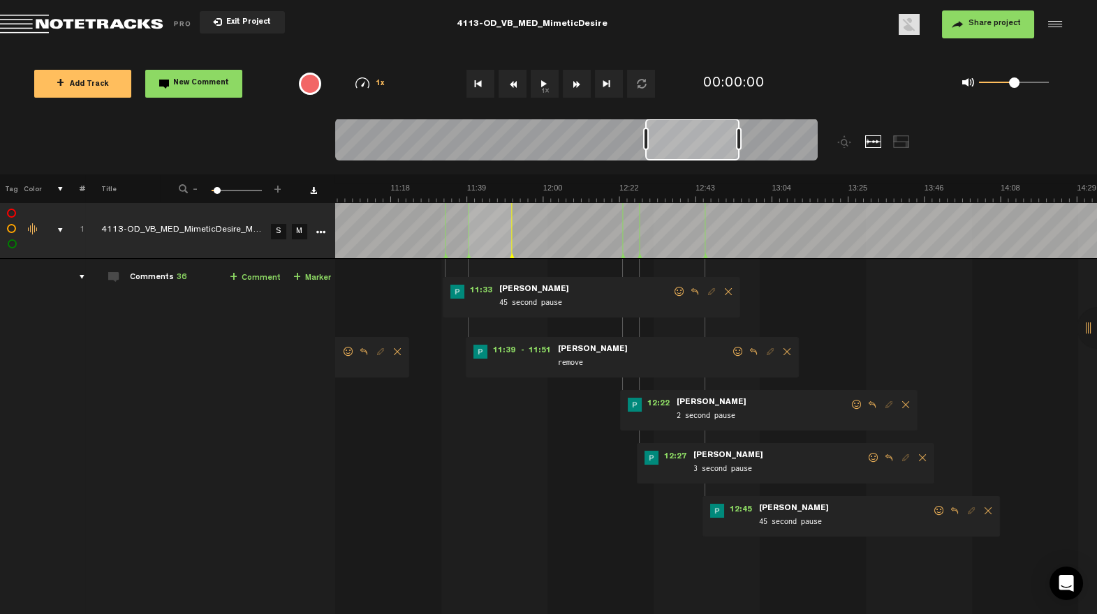
drag, startPoint x: 401, startPoint y: 151, endPoint x: 739, endPoint y: 161, distance: 338.0
click at [736, 161] on div at bounding box center [576, 142] width 482 height 47
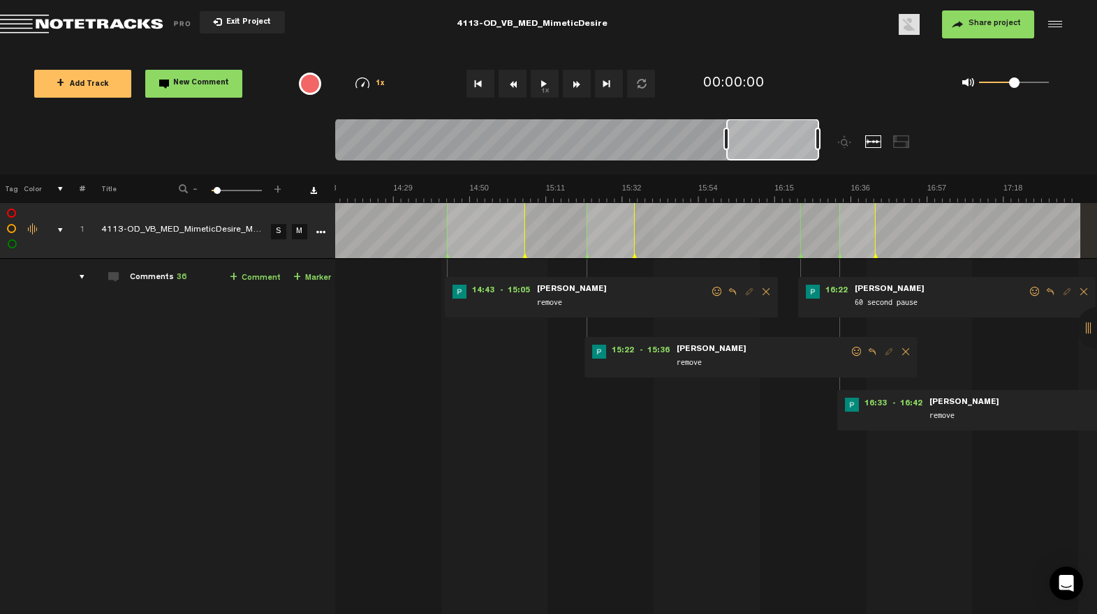
scroll to position [0, 3067]
drag, startPoint x: 733, startPoint y: 150, endPoint x: 830, endPoint y: 152, distance: 97.1
click at [830, 152] on div at bounding box center [636, 147] width 603 height 56
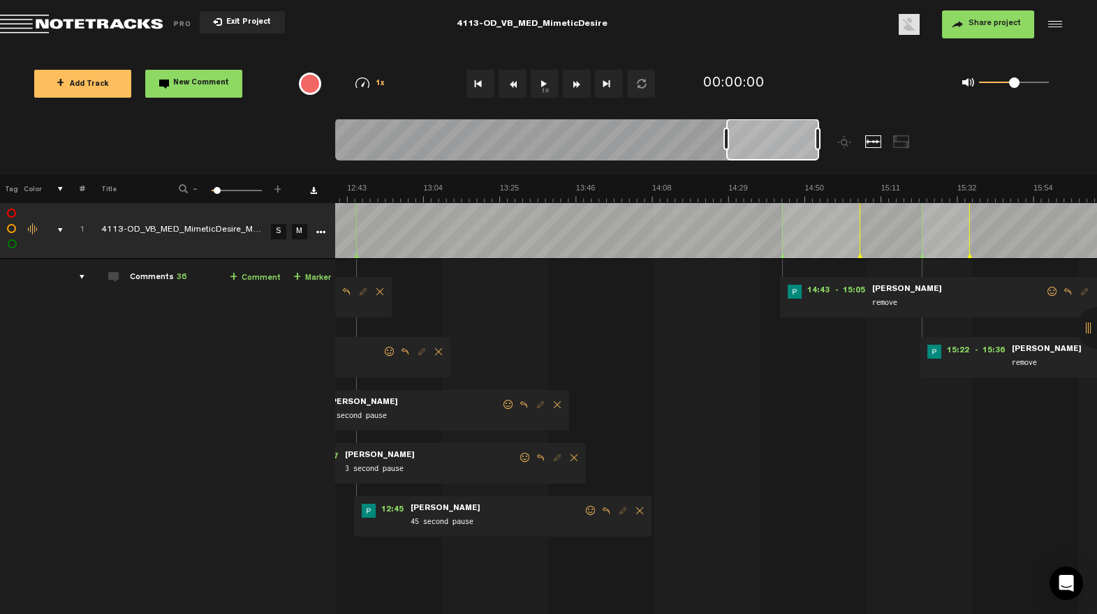
scroll to position [0, 2564]
